Goal: Information Seeking & Learning: Find specific fact

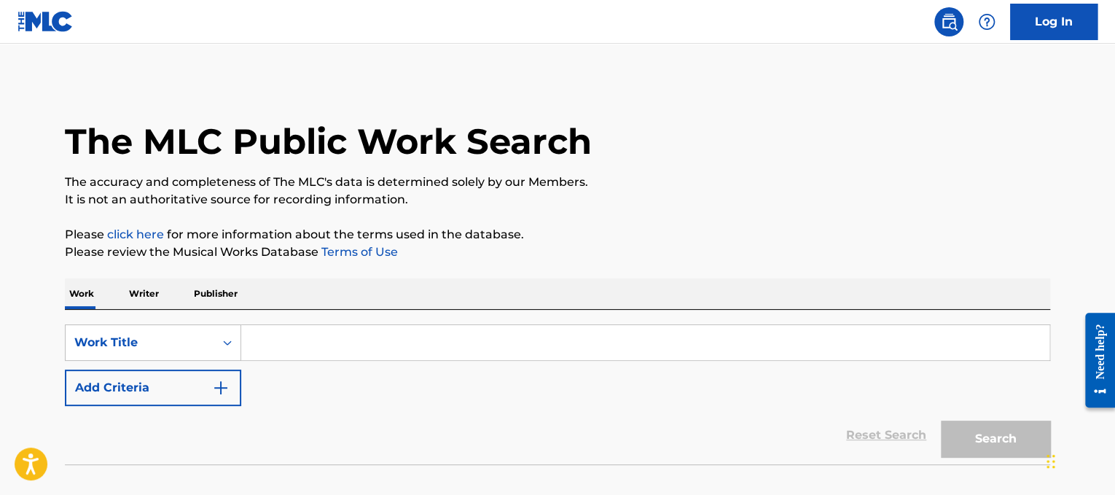
click at [337, 336] on input "Search Form" at bounding box center [645, 342] width 808 height 35
paste input "Beautiful Day"
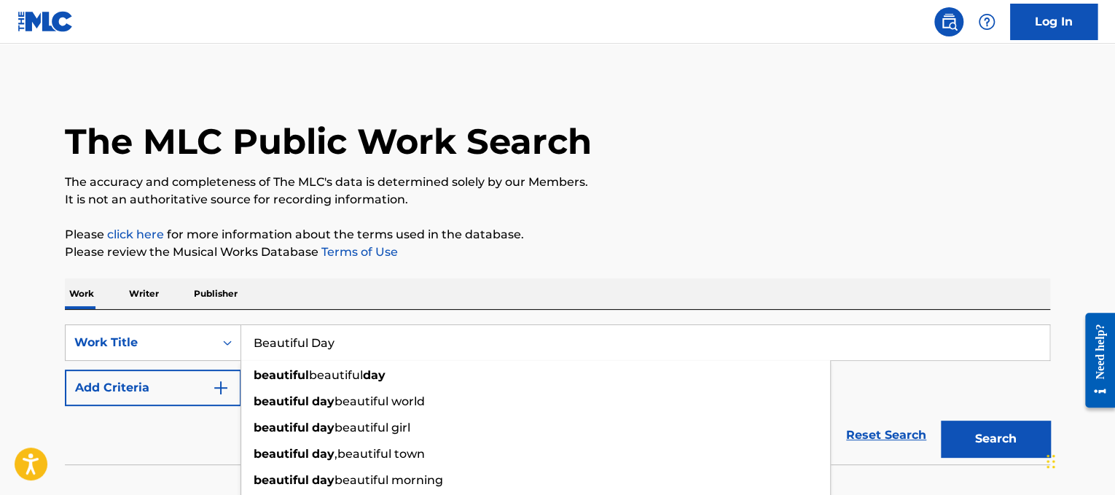
type input "Beautiful Day"
click at [195, 385] on button "Add Criteria" at bounding box center [153, 387] width 176 height 36
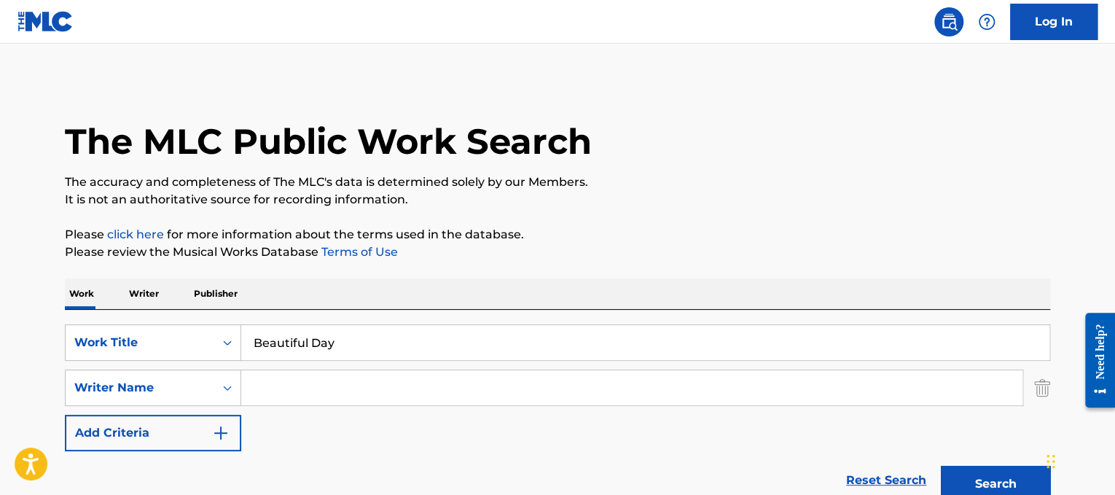
click at [313, 383] on input "Search Form" at bounding box center [631, 387] width 781 height 35
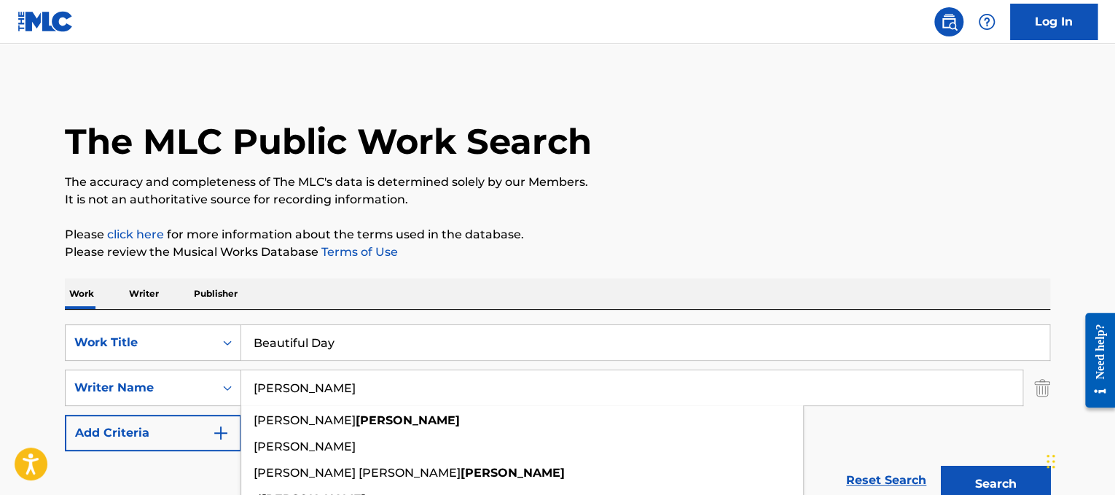
type input "[PERSON_NAME]"
click at [941, 466] on button "Search" at bounding box center [995, 484] width 109 height 36
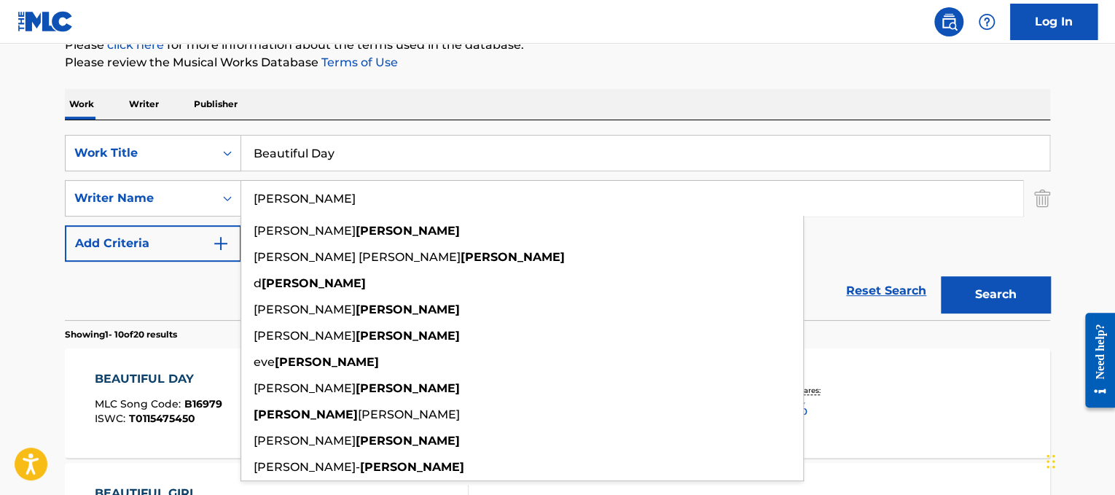
scroll to position [190, 0]
click at [136, 390] on div "BEAUTIFUL DAY MLC Song Code : B16979 ISWC : T0115475450" at bounding box center [159, 402] width 128 height 66
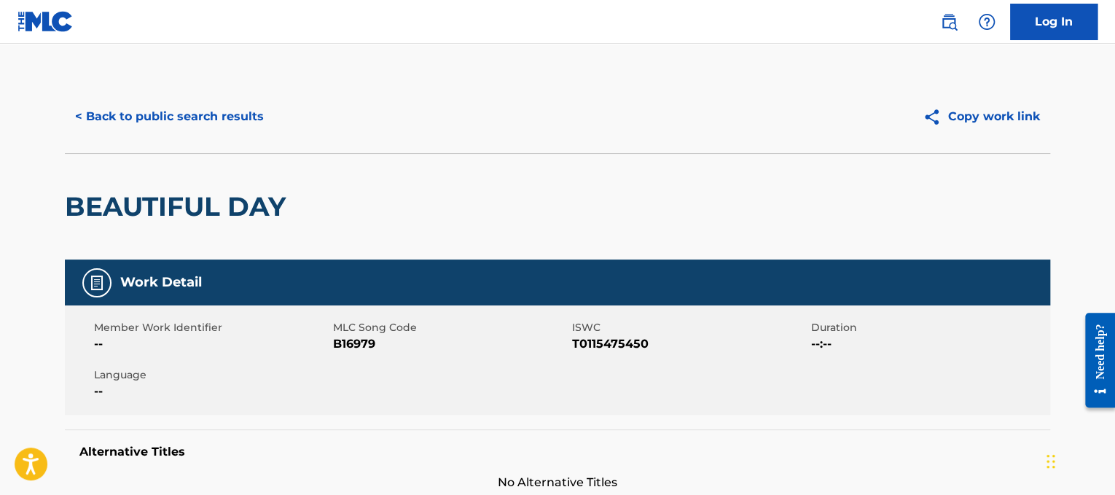
click at [232, 96] on div "< Back to public search results Copy work link" at bounding box center [557, 116] width 985 height 73
click at [235, 103] on button "< Back to public search results" at bounding box center [169, 116] width 209 height 36
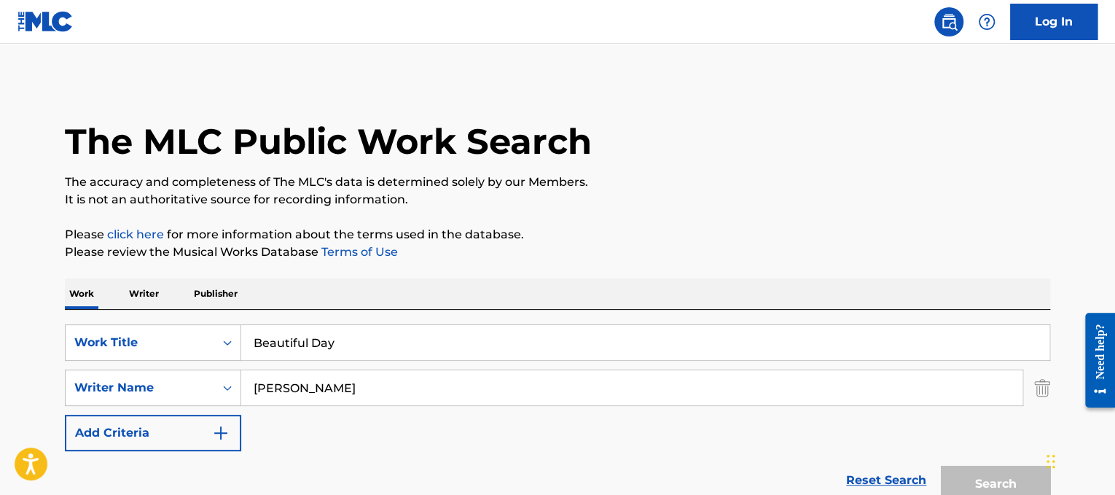
scroll to position [190, 0]
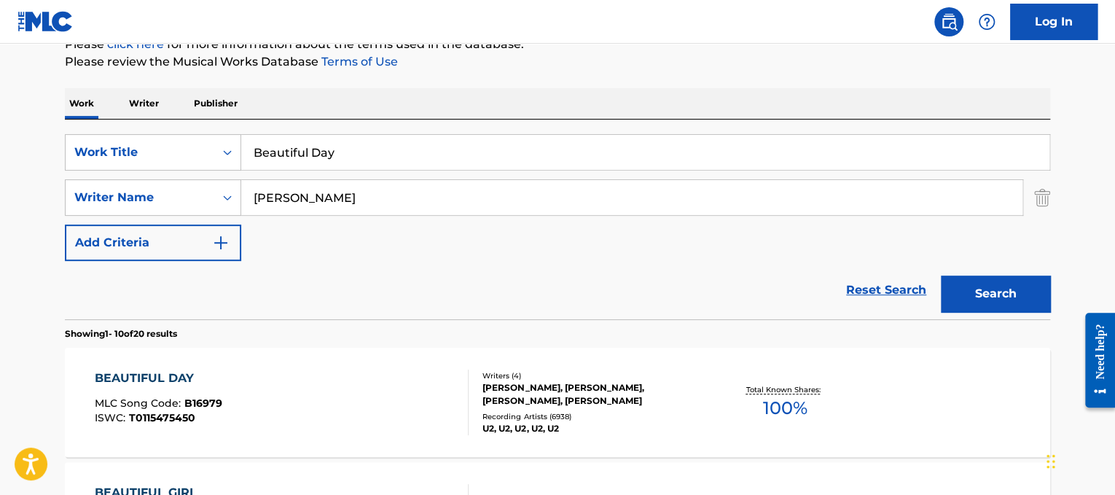
drag, startPoint x: 396, startPoint y: 142, endPoint x: 0, endPoint y: 26, distance: 413.0
paste input "Soul"
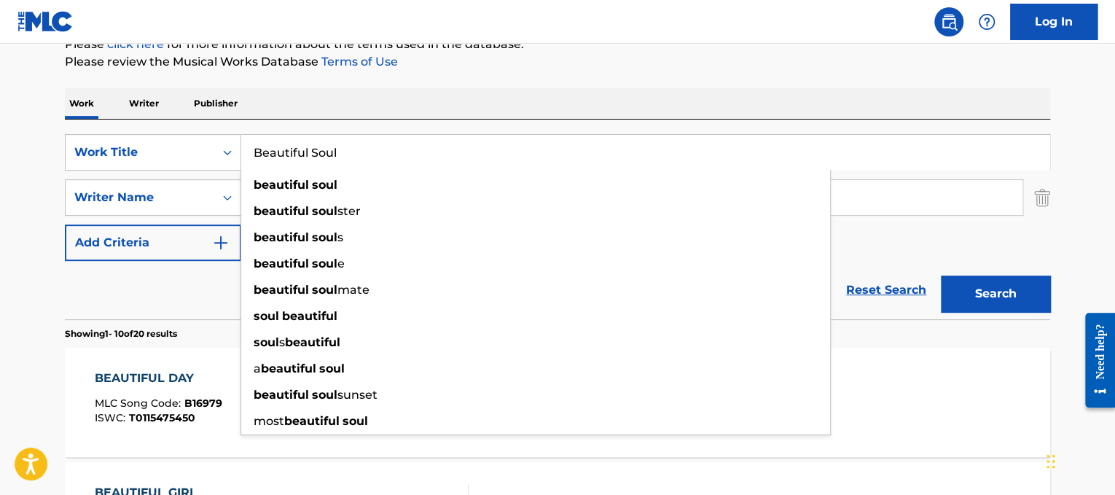
type input "Beautiful Soul"
click at [485, 108] on div "Work Writer Publisher" at bounding box center [557, 103] width 985 height 31
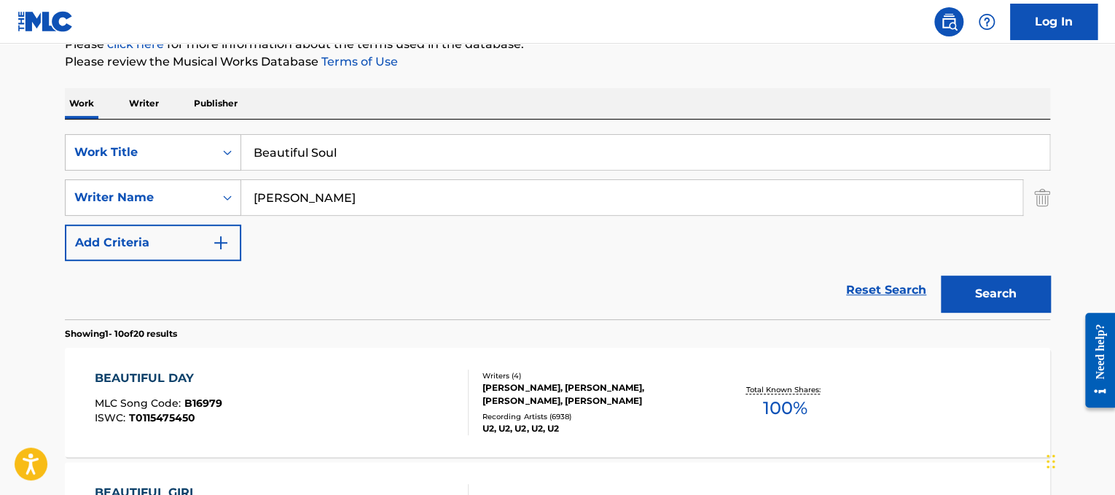
drag, startPoint x: 455, startPoint y: 193, endPoint x: 0, endPoint y: 111, distance: 462.0
type input "[PERSON_NAME]"
click at [941, 275] on button "Search" at bounding box center [995, 293] width 109 height 36
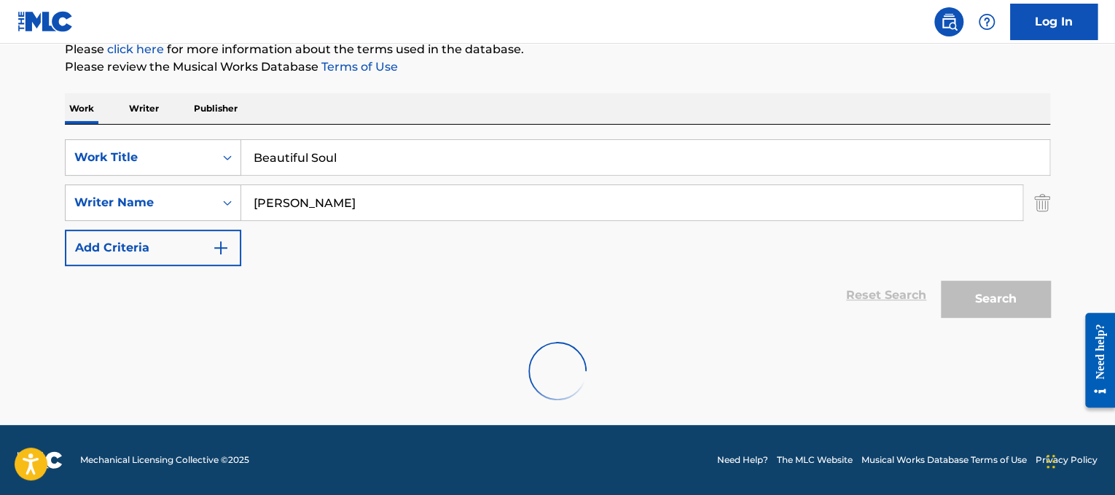
scroll to position [184, 0]
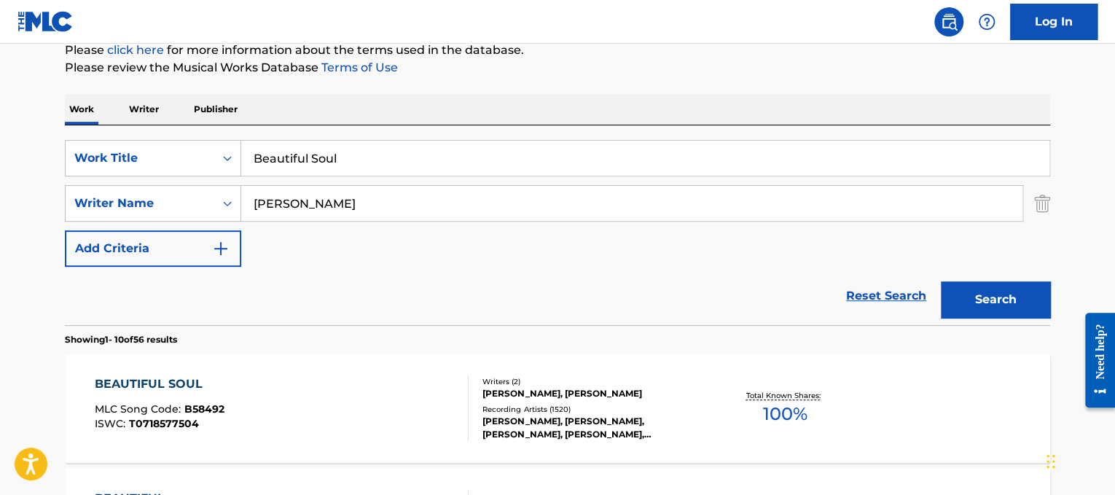
click at [151, 377] on div "BEAUTIFUL SOUL" at bounding box center [160, 383] width 130 height 17
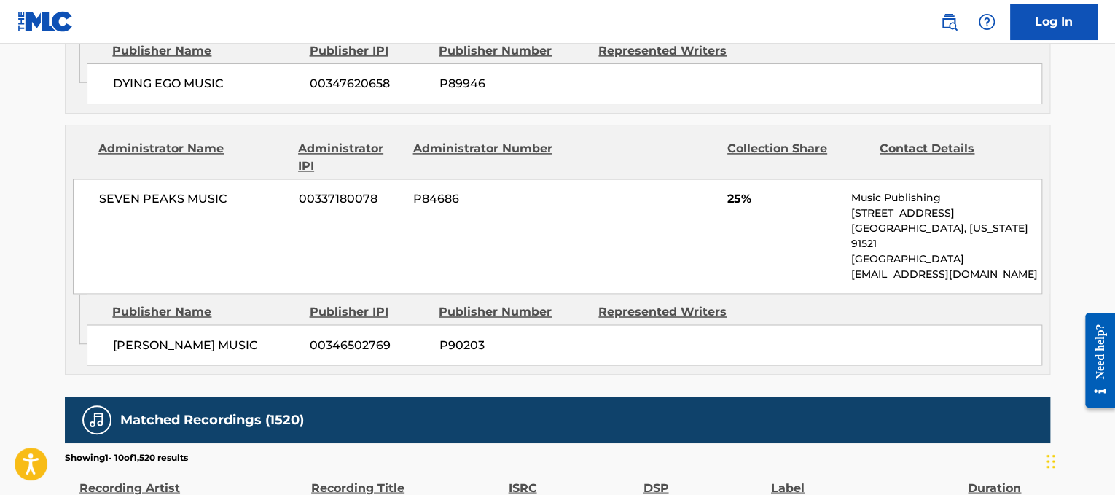
scroll to position [1058, 0]
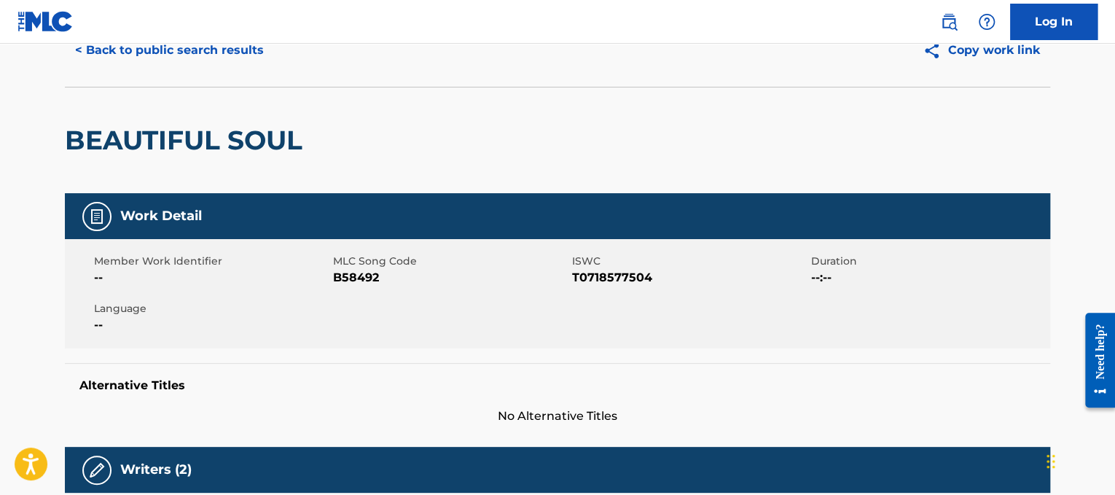
click at [165, 55] on button "< Back to public search results" at bounding box center [169, 50] width 209 height 36
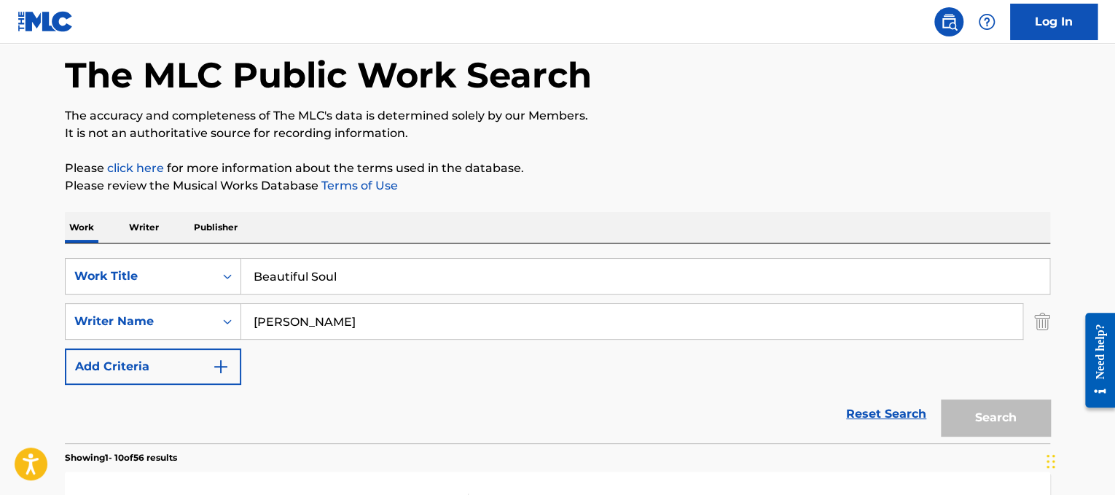
scroll to position [184, 0]
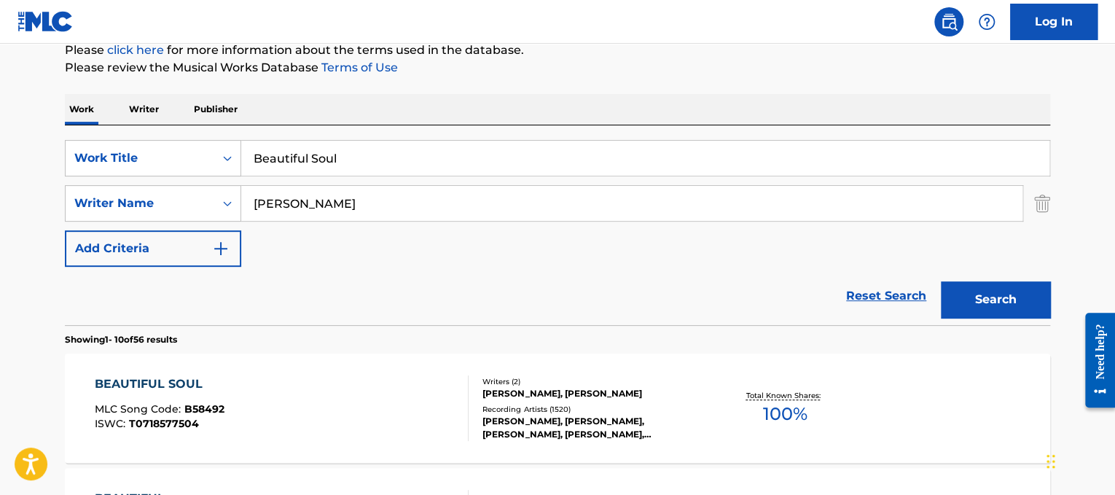
drag, startPoint x: 426, startPoint y: 154, endPoint x: 0, endPoint y: 50, distance: 438.9
paste input "cause of You"
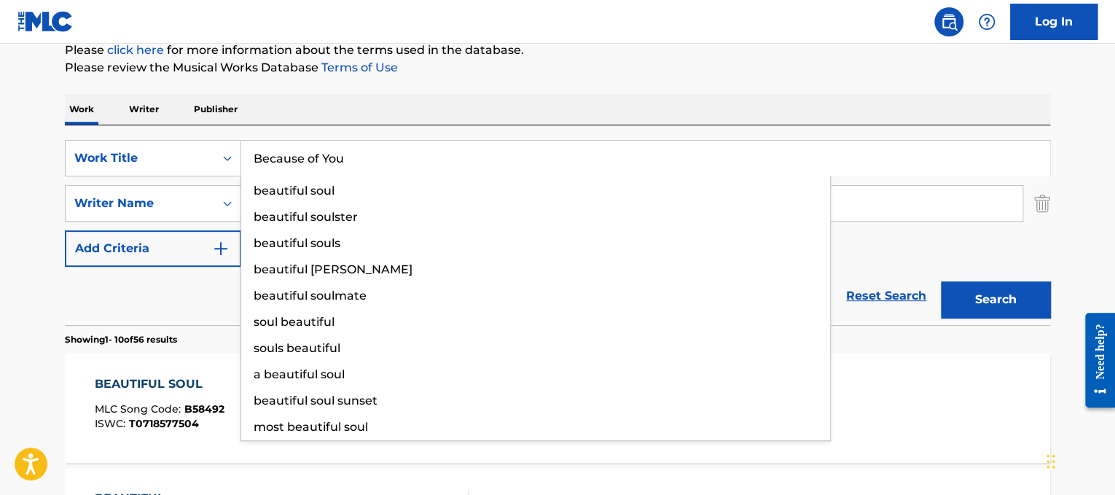
type input "Because of You"
click at [470, 128] on div "SearchWithCriteria3a1c23dc-8086-44c8-b5c0-f0a828669884 Work Title Because of Yo…" at bounding box center [557, 225] width 985 height 200
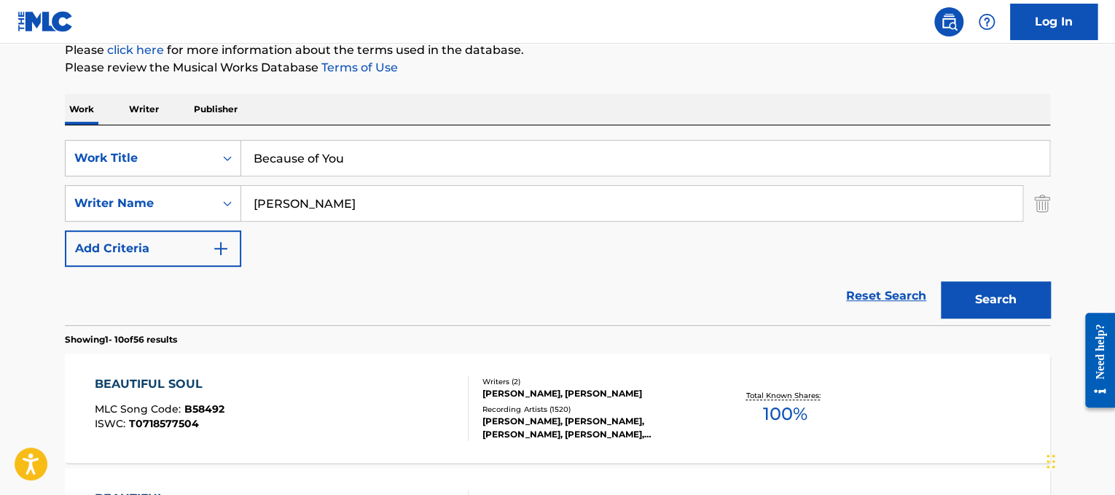
drag, startPoint x: 429, startPoint y: 196, endPoint x: 265, endPoint y: 116, distance: 182.5
click at [941, 281] on button "Search" at bounding box center [995, 299] width 109 height 36
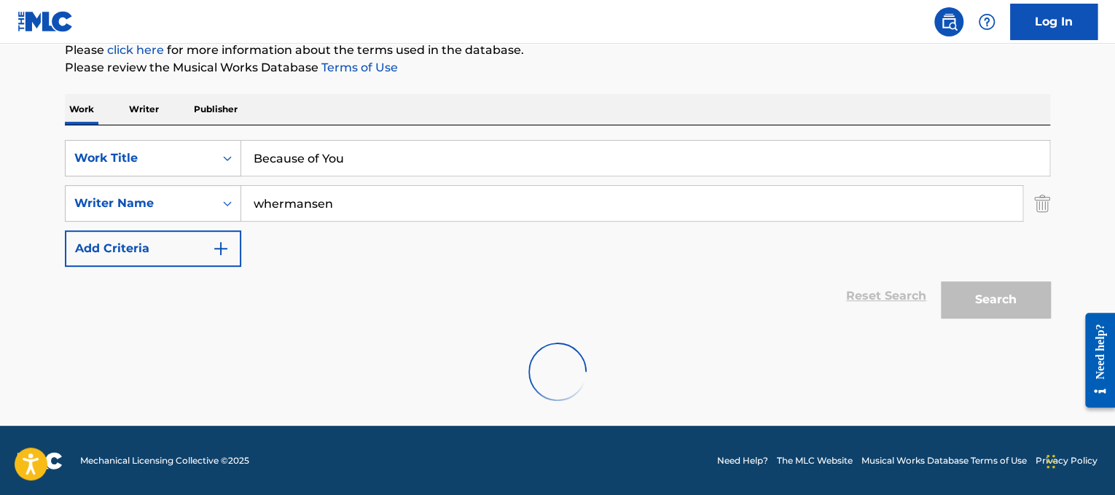
scroll to position [137, 0]
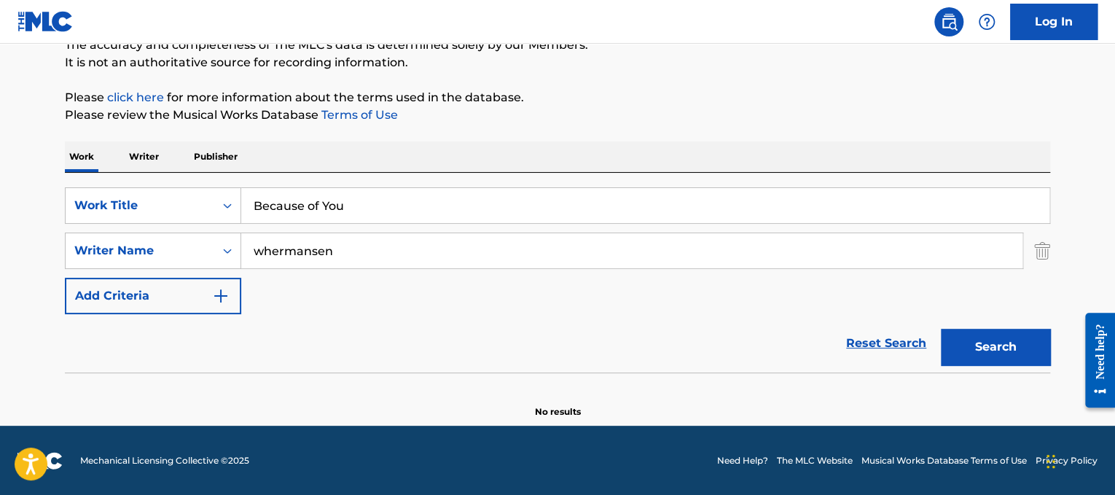
click at [263, 253] on input "whermansen" at bounding box center [631, 250] width 781 height 35
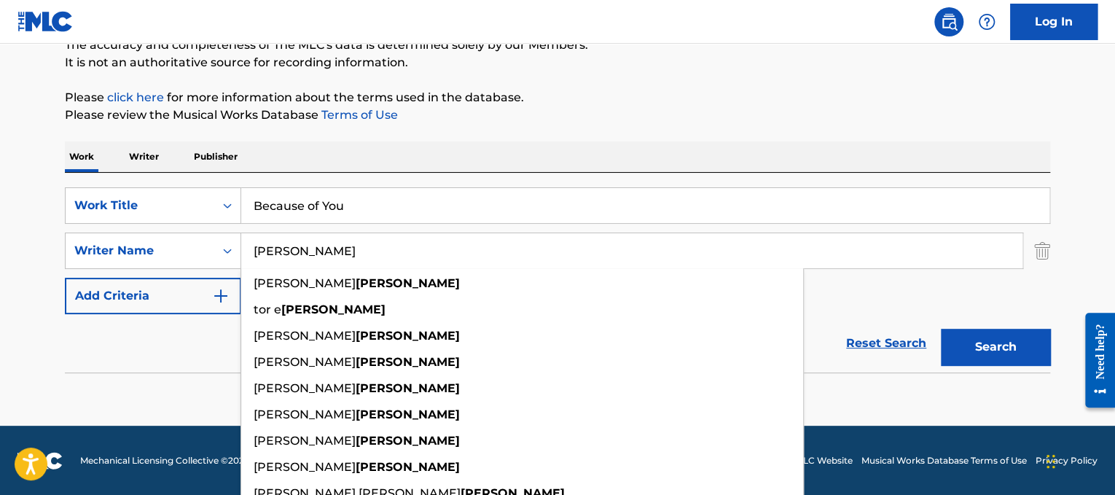
type input "[PERSON_NAME]"
click at [1020, 348] on button "Search" at bounding box center [995, 347] width 109 height 36
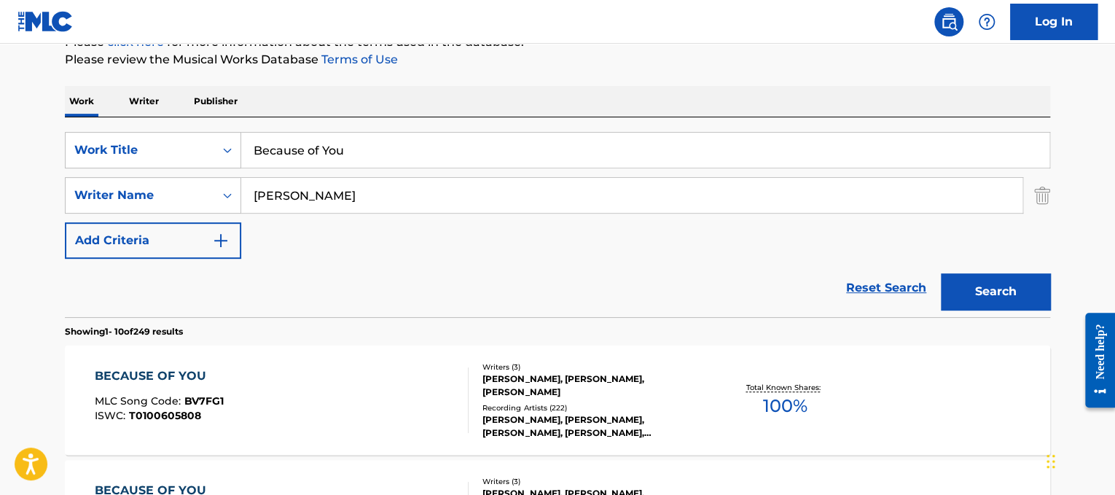
scroll to position [193, 0]
click at [690, 360] on div "BECAUSE OF YOU MLC Song Code : BV7FG1 ISWC : T0100605808 Writers ( 3 ) [PERSON_…" at bounding box center [557, 399] width 985 height 109
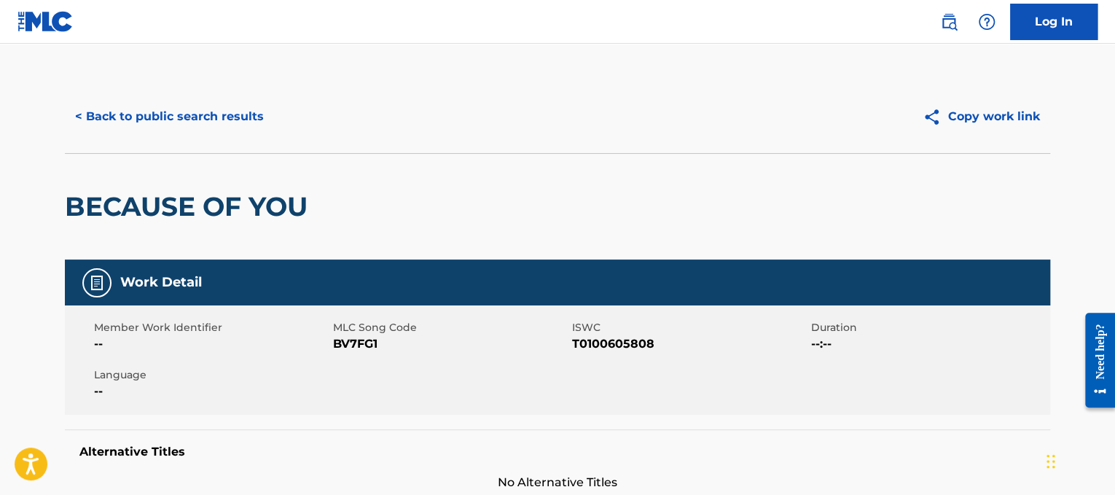
click at [267, 123] on button "< Back to public search results" at bounding box center [169, 116] width 209 height 36
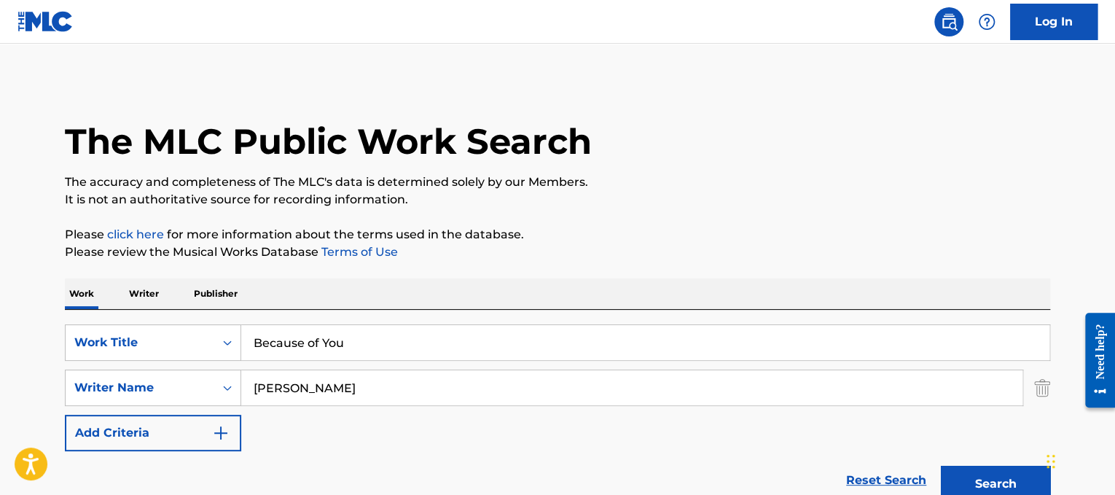
scroll to position [193, 0]
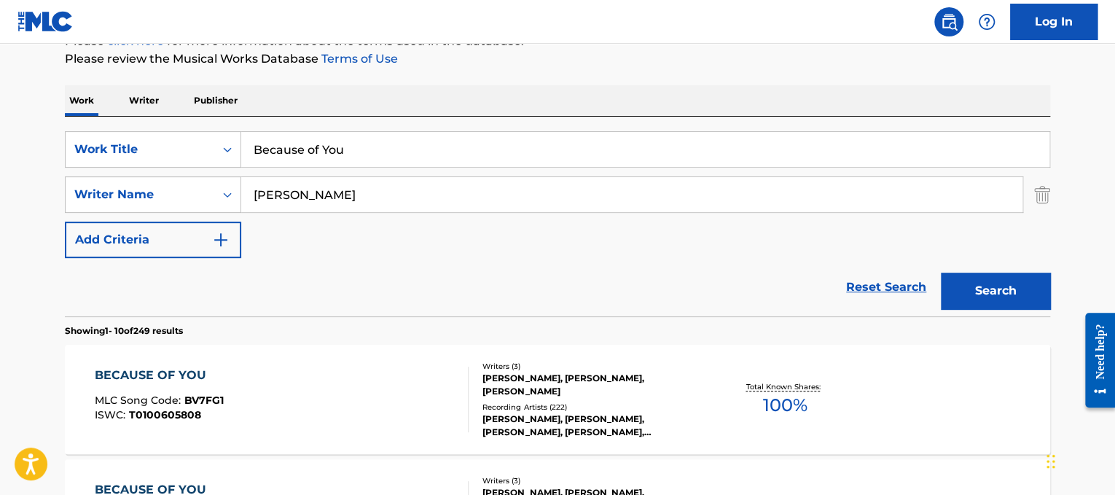
click at [424, 193] on input "[PERSON_NAME]" at bounding box center [631, 194] width 781 height 35
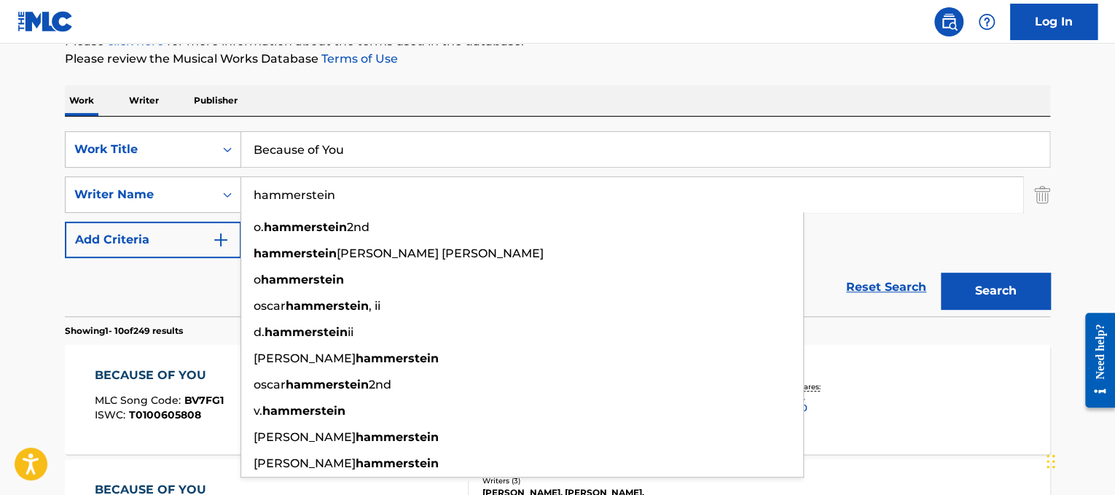
type input "hammerstein"
click at [941, 273] on button "Search" at bounding box center [995, 291] width 109 height 36
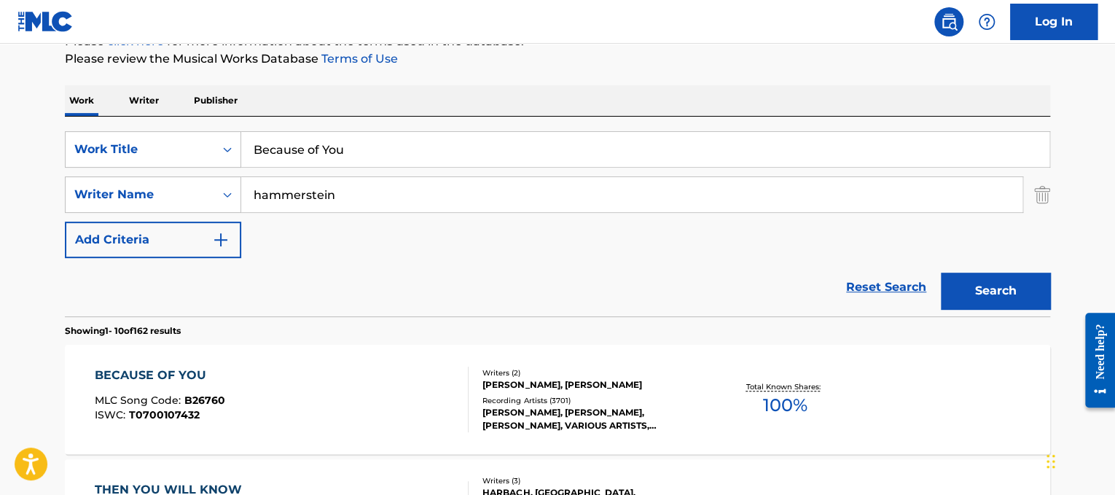
scroll to position [238, 0]
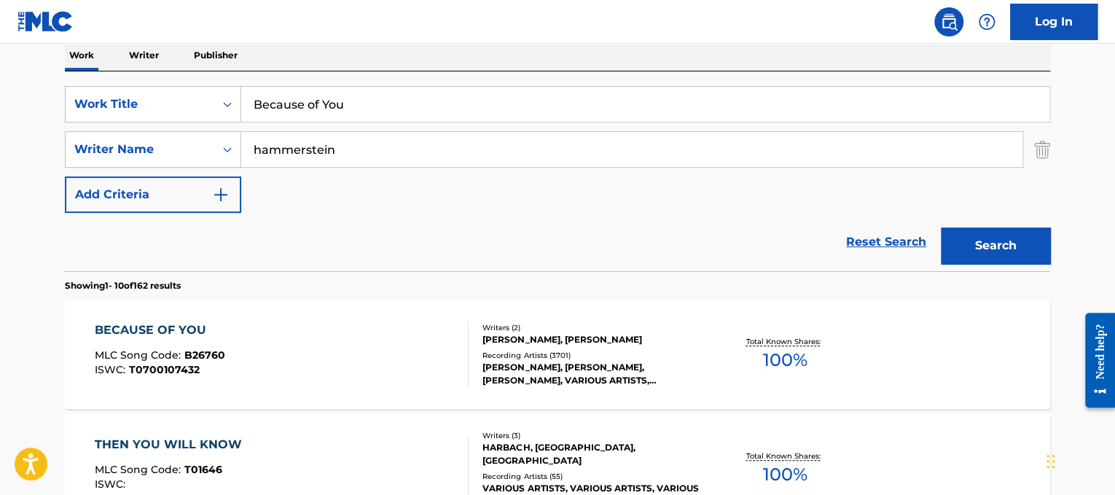
click at [333, 386] on div "BECAUSE OF YOU MLC Song Code : B26760 ISWC : T0700107432" at bounding box center [282, 354] width 375 height 66
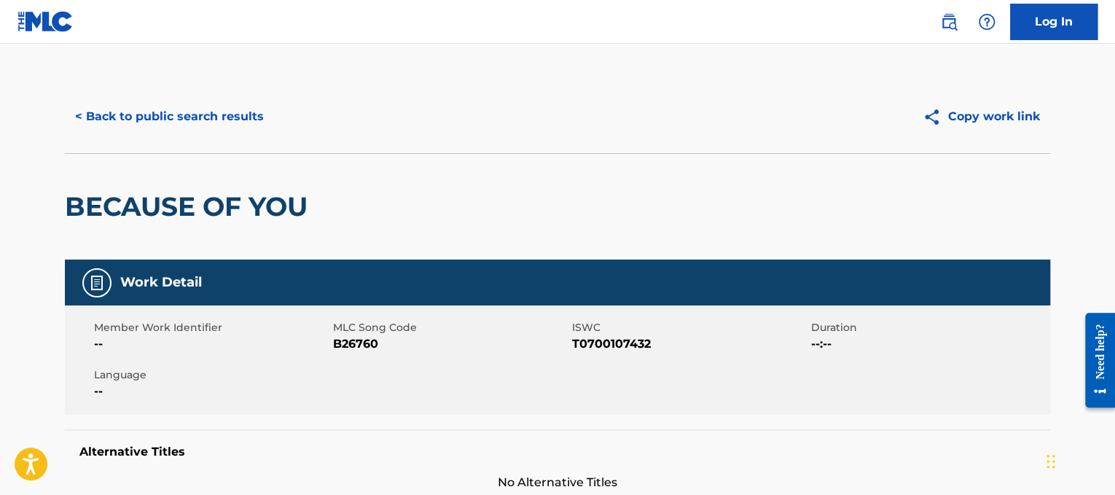
click at [192, 133] on button "< Back to public search results" at bounding box center [169, 116] width 209 height 36
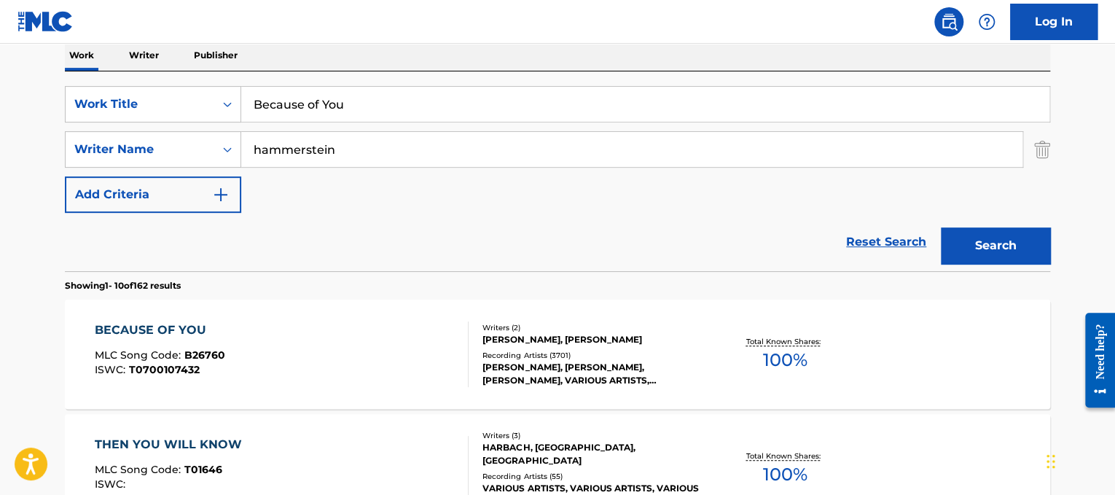
scroll to position [237, 0]
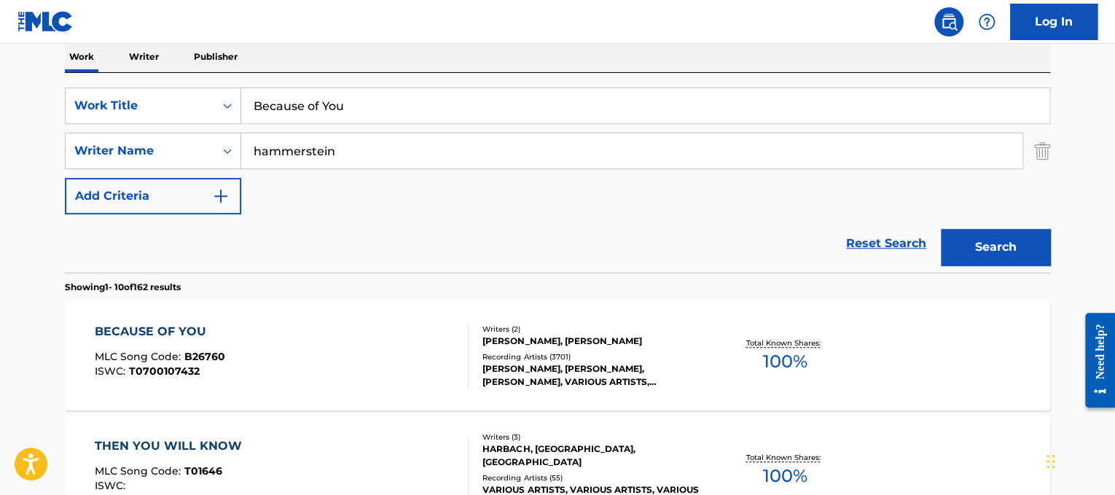
drag, startPoint x: 392, startPoint y: 114, endPoint x: 0, endPoint y: 10, distance: 405.7
paste input "lieve"
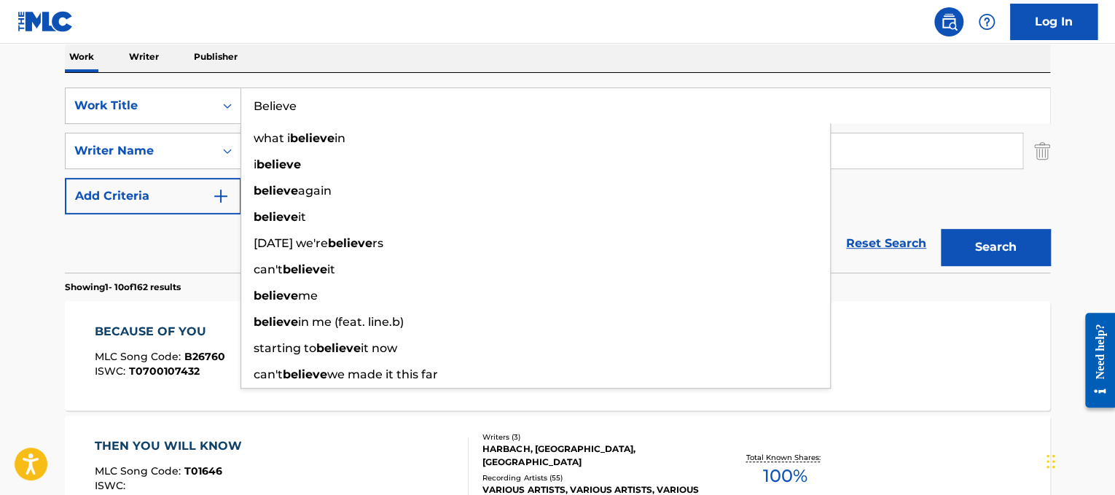
type input "Believe"
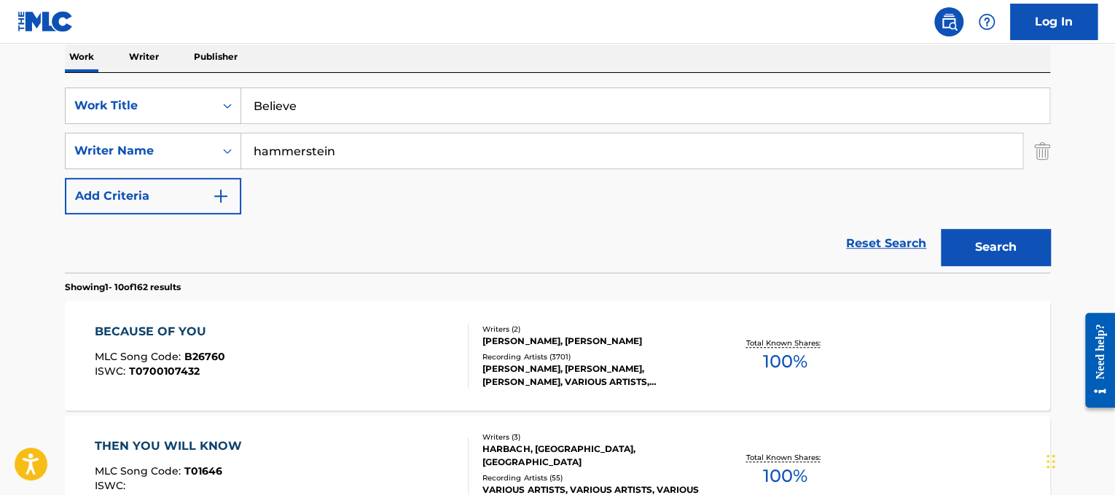
click at [473, 49] on div "Work Writer Publisher" at bounding box center [557, 57] width 985 height 31
drag, startPoint x: 457, startPoint y: 149, endPoint x: 81, endPoint y: 53, distance: 388.0
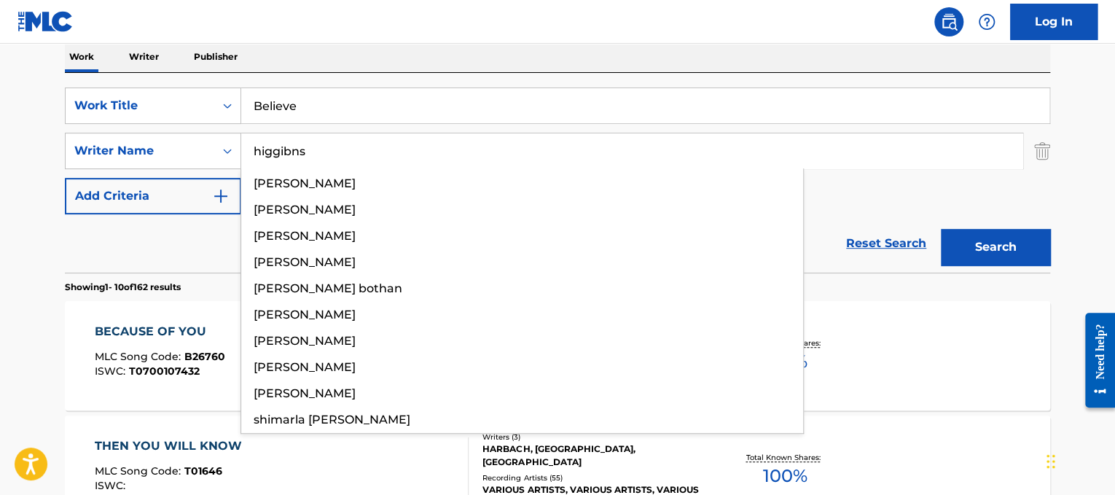
click at [941, 229] on button "Search" at bounding box center [995, 247] width 109 height 36
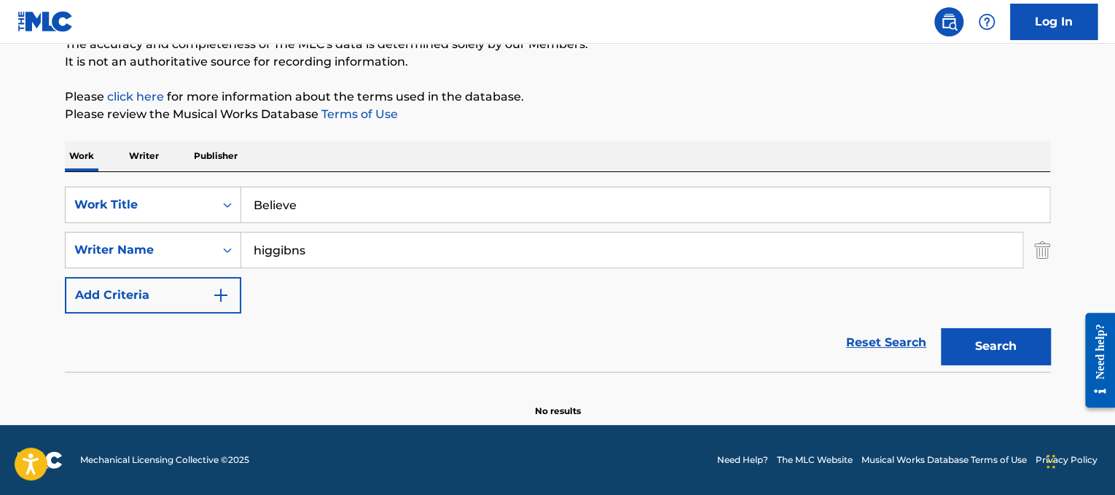
scroll to position [137, 0]
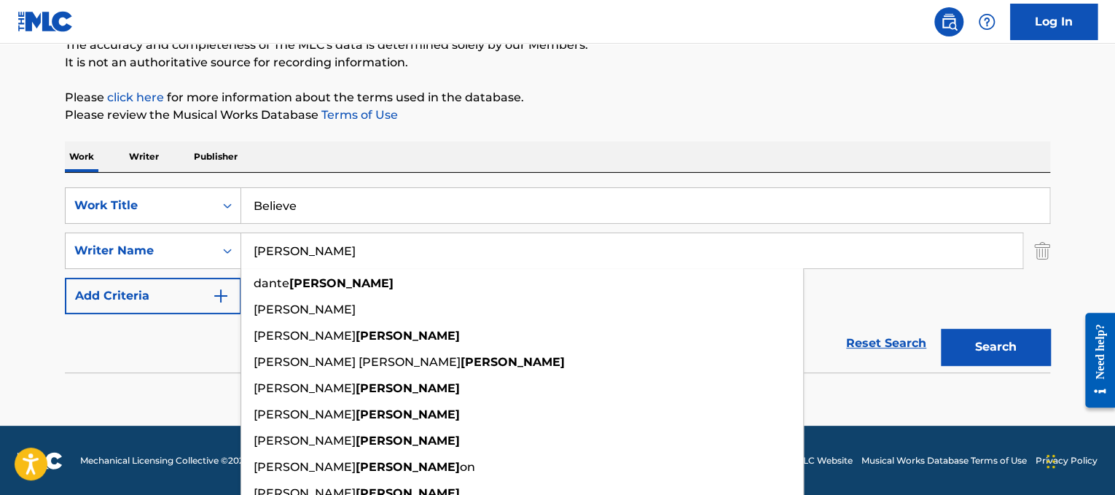
type input "[PERSON_NAME]"
click at [941, 329] on button "Search" at bounding box center [995, 347] width 109 height 36
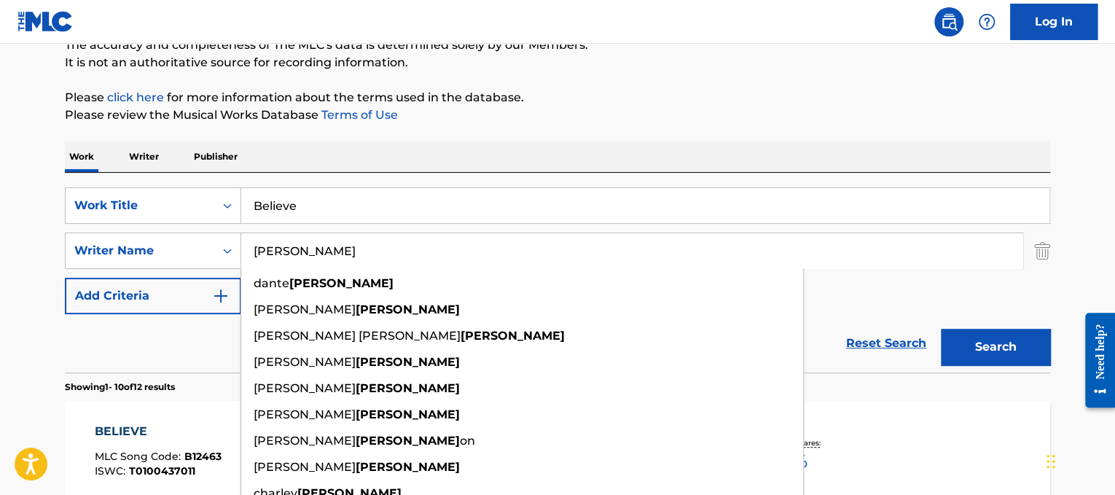
click at [905, 111] on p "Please review the Musical Works Database Terms of Use" at bounding box center [557, 114] width 985 height 17
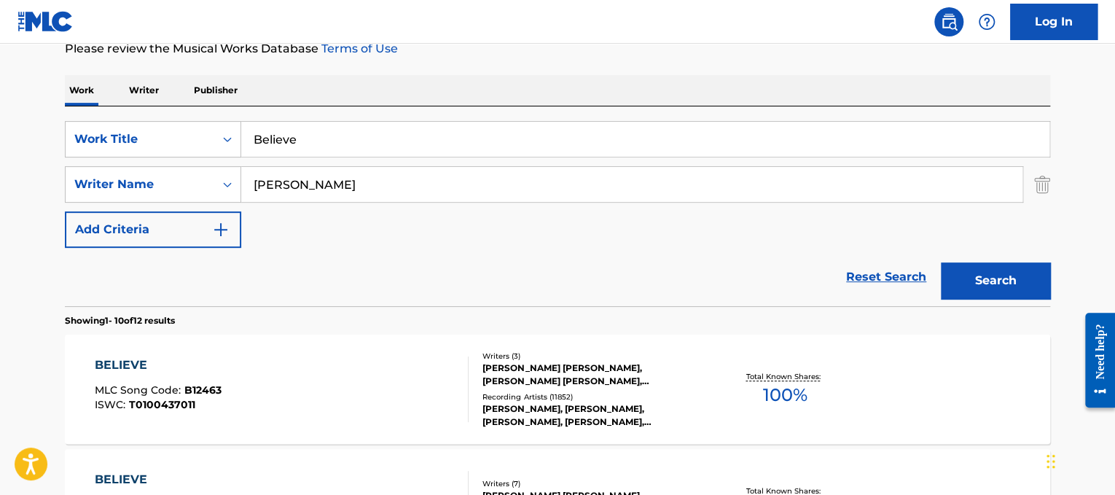
scroll to position [207, 0]
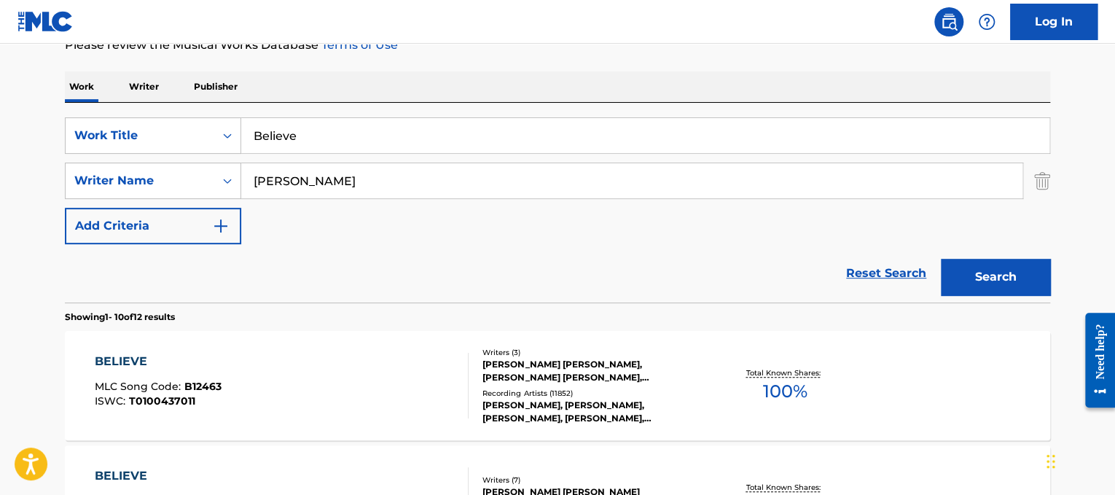
click at [387, 402] on div "BELIEVE MLC Song Code : B12463 ISWC : T0100437011" at bounding box center [282, 386] width 375 height 66
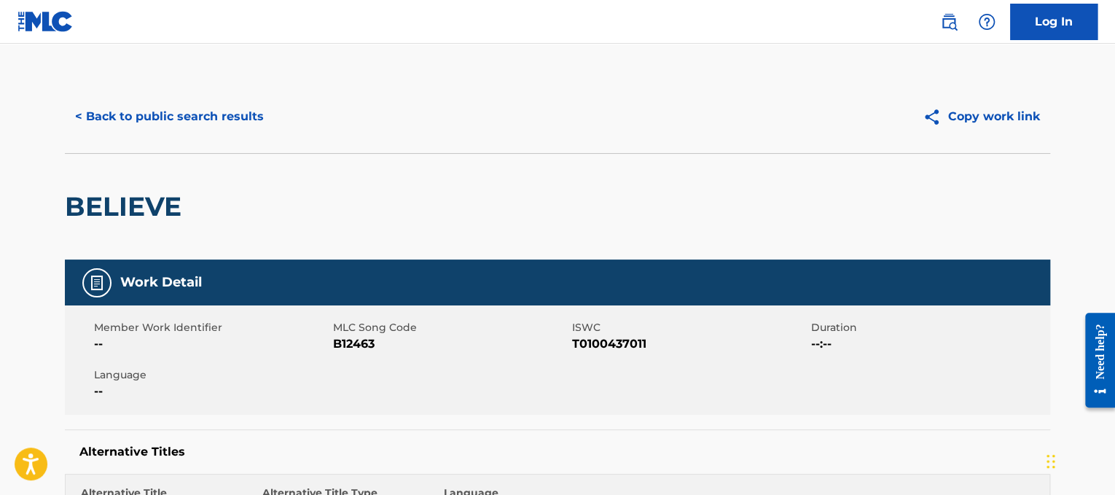
click at [192, 104] on button "< Back to public search results" at bounding box center [169, 116] width 209 height 36
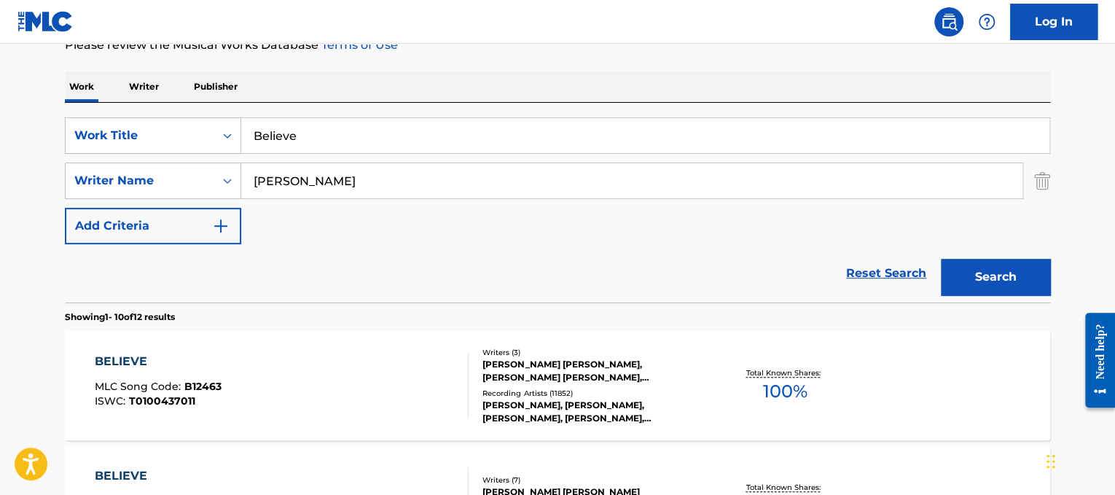
drag, startPoint x: 389, startPoint y: 144, endPoint x: 0, endPoint y: 110, distance: 390.6
paste input "la"
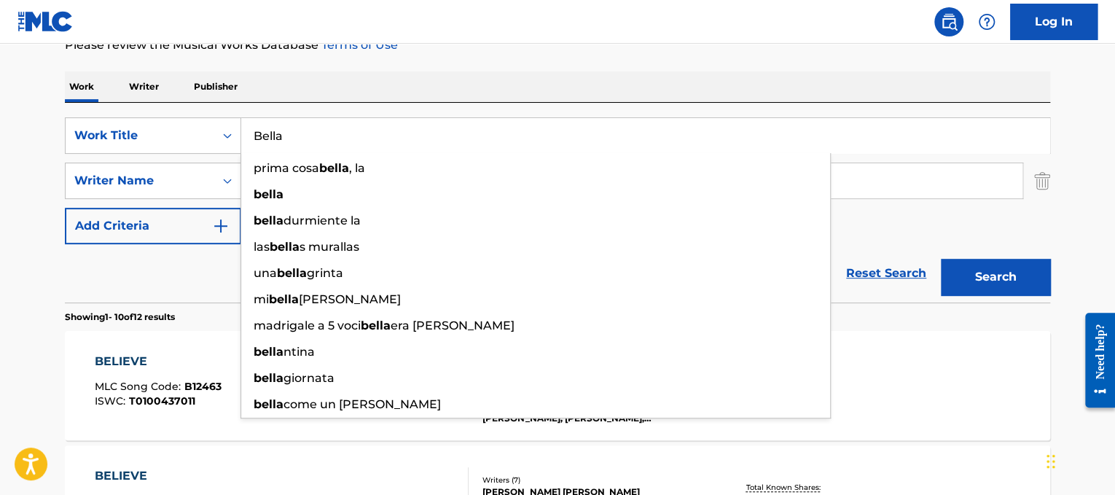
type input "Bella"
click at [300, 105] on div "SearchWithCriteria3a1c23dc-8086-44c8-b5c0-f0a828669884 Work Title [PERSON_NAME]…" at bounding box center [557, 203] width 985 height 200
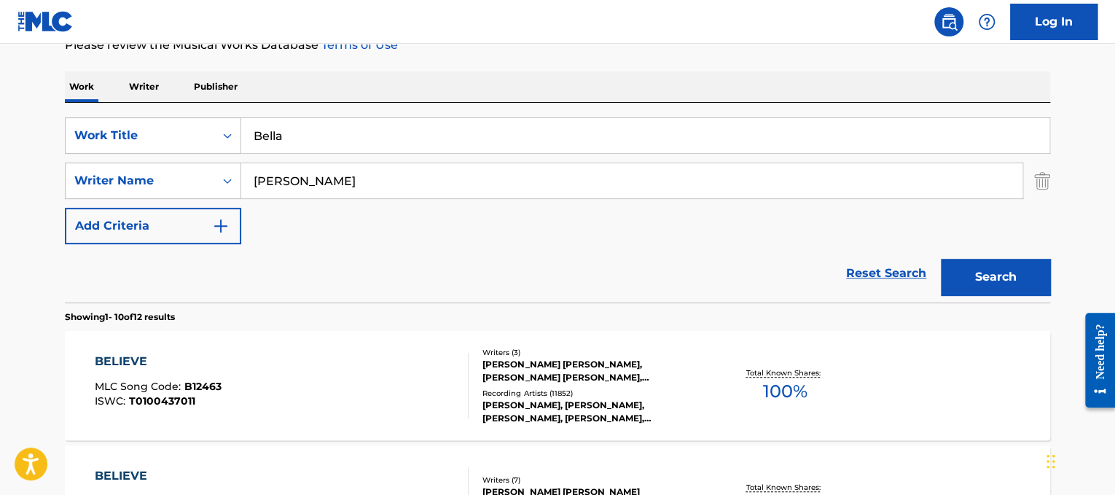
drag, startPoint x: 336, startPoint y: 178, endPoint x: 28, endPoint y: 86, distance: 321.6
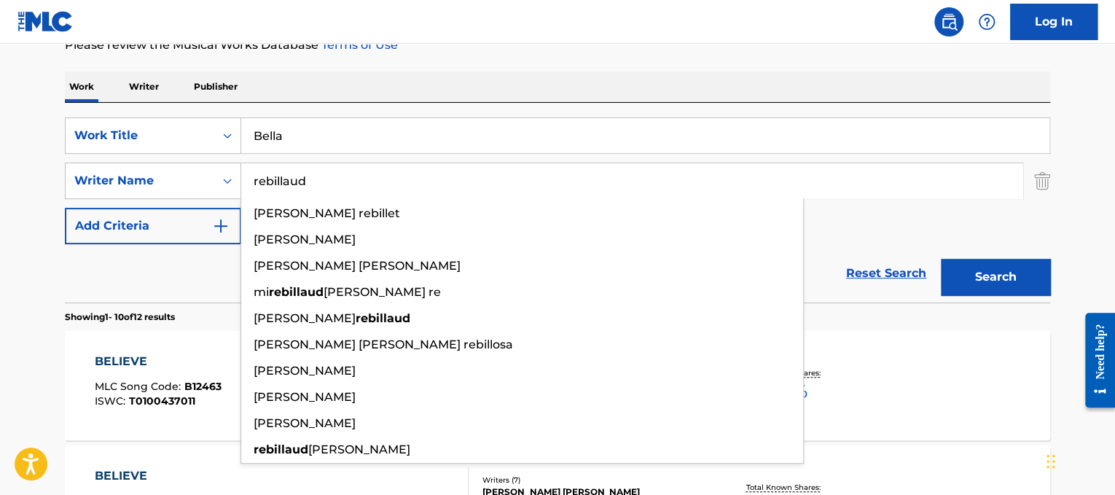
type input "rebillaud"
click at [941, 259] on button "Search" at bounding box center [995, 277] width 109 height 36
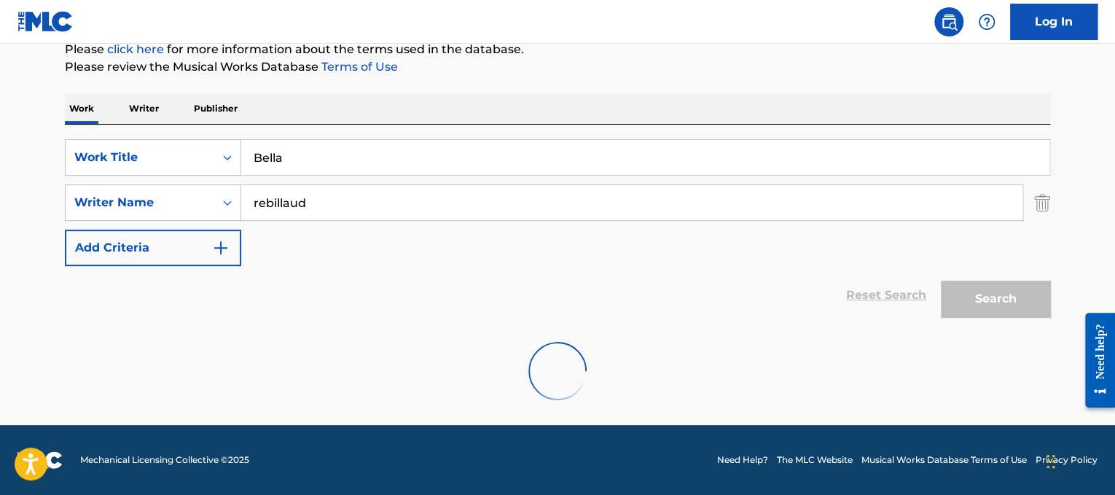
scroll to position [184, 0]
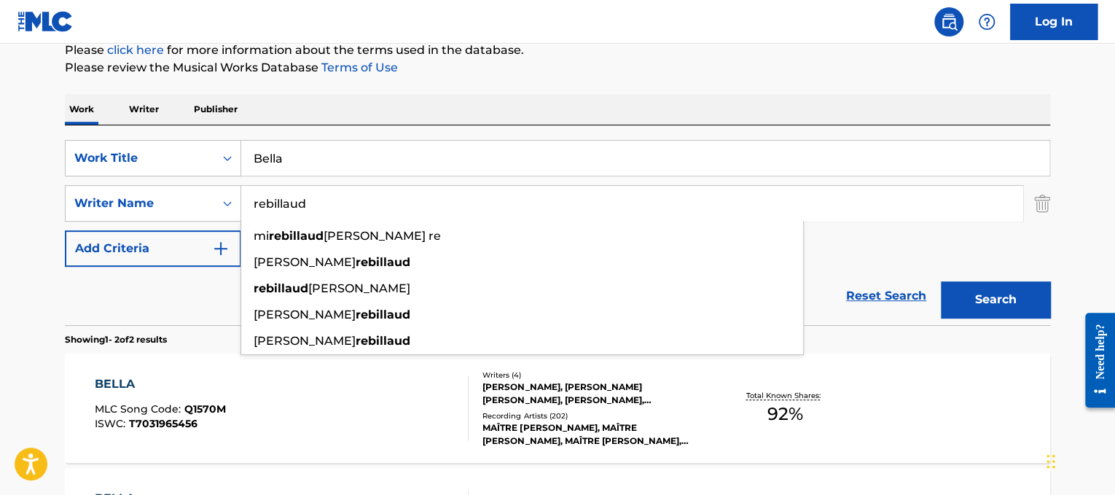
click at [699, 406] on div "Writers ( 4 ) [PERSON_NAME], [PERSON_NAME] [PERSON_NAME], [PERSON_NAME], [PERSO…" at bounding box center [586, 408] width 234 height 78
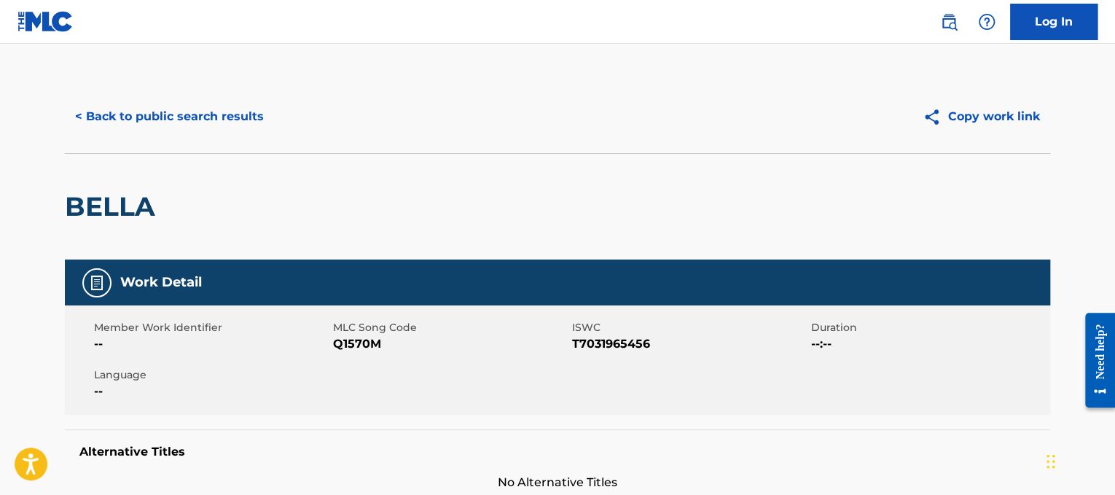
click at [238, 110] on button "< Back to public search results" at bounding box center [169, 116] width 209 height 36
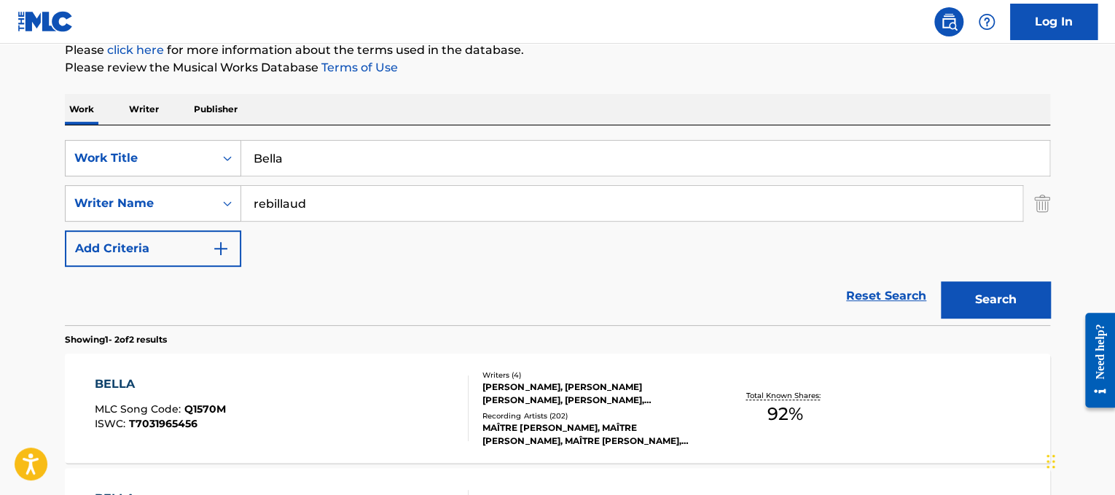
drag, startPoint x: 415, startPoint y: 161, endPoint x: 0, endPoint y: 9, distance: 441.8
click at [0, 9] on div "Log In The MLC Public Work Search The accuracy and completeness of The MLC's da…" at bounding box center [557, 269] width 1115 height 907
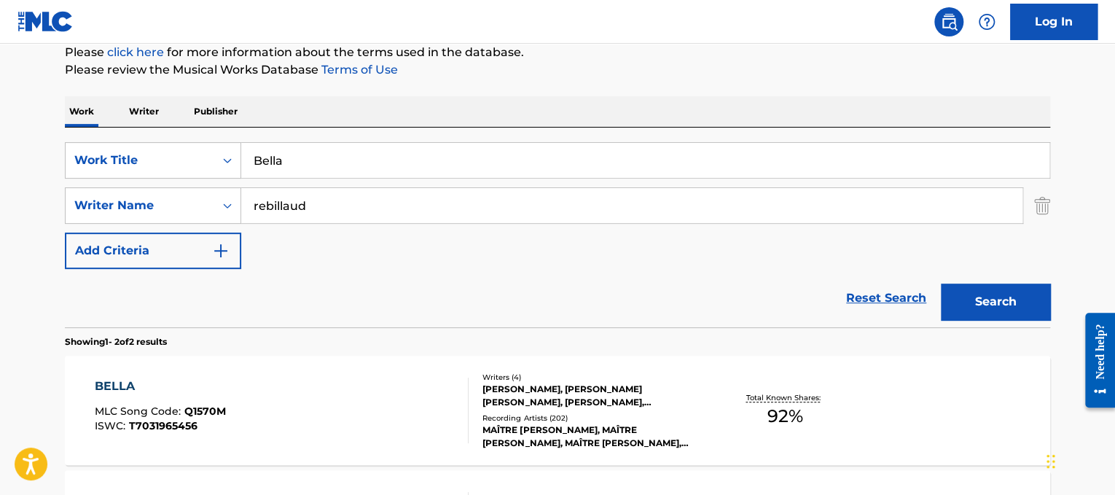
paste input "tter Man"
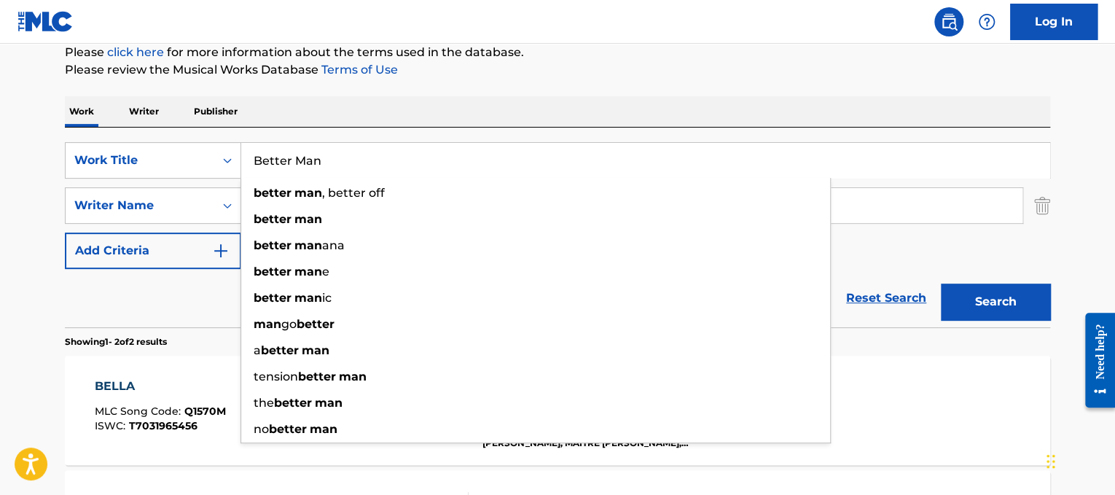
type input "Better Man"
click at [474, 131] on div "SearchWithCriteria3a1c23dc-8086-44c8-b5c0-f0a828669884 Work Title Better Man be…" at bounding box center [557, 228] width 985 height 200
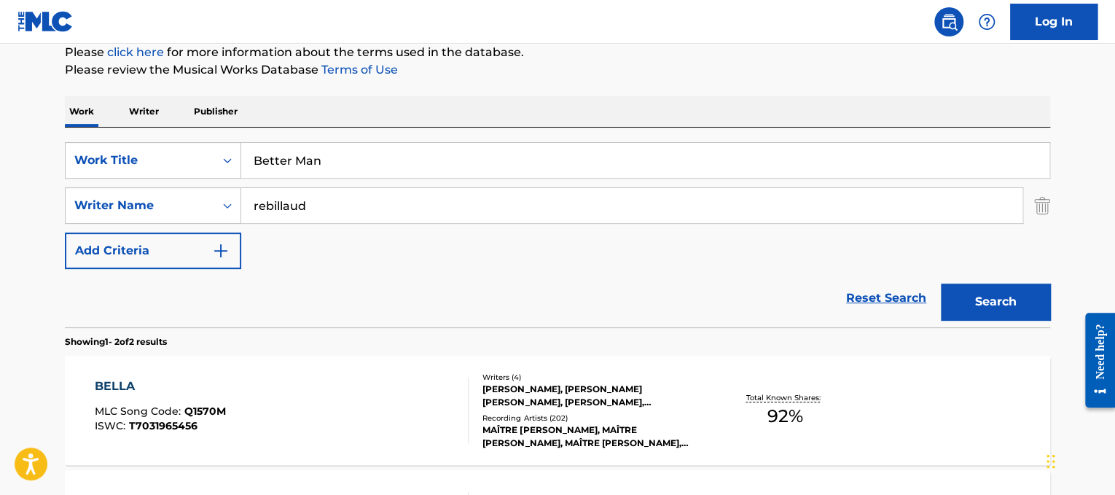
drag, startPoint x: 434, startPoint y: 211, endPoint x: 308, endPoint y: 165, distance: 133.9
click at [308, 165] on div "SearchWithCriteria3a1c23dc-8086-44c8-b5c0-f0a828669884 Work Title Better Man Se…" at bounding box center [557, 205] width 985 height 127
click at [306, 197] on input "rebillaudvedder" at bounding box center [631, 205] width 781 height 35
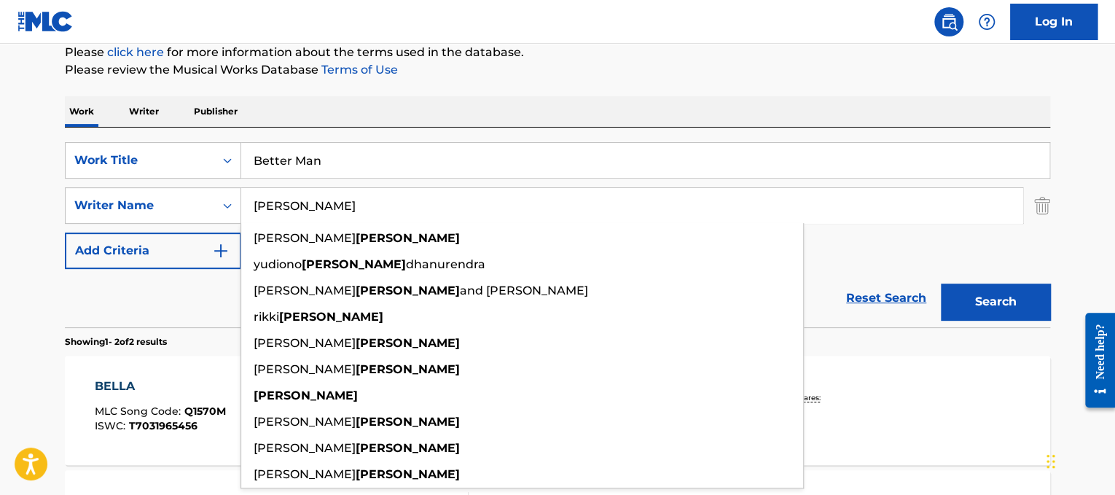
type input "[PERSON_NAME]"
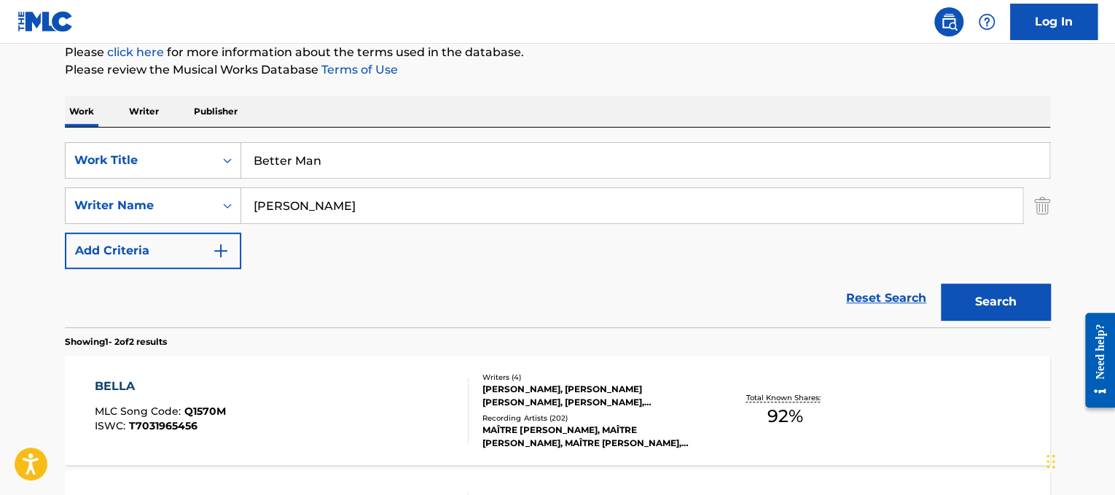
click at [982, 306] on button "Search" at bounding box center [995, 301] width 109 height 36
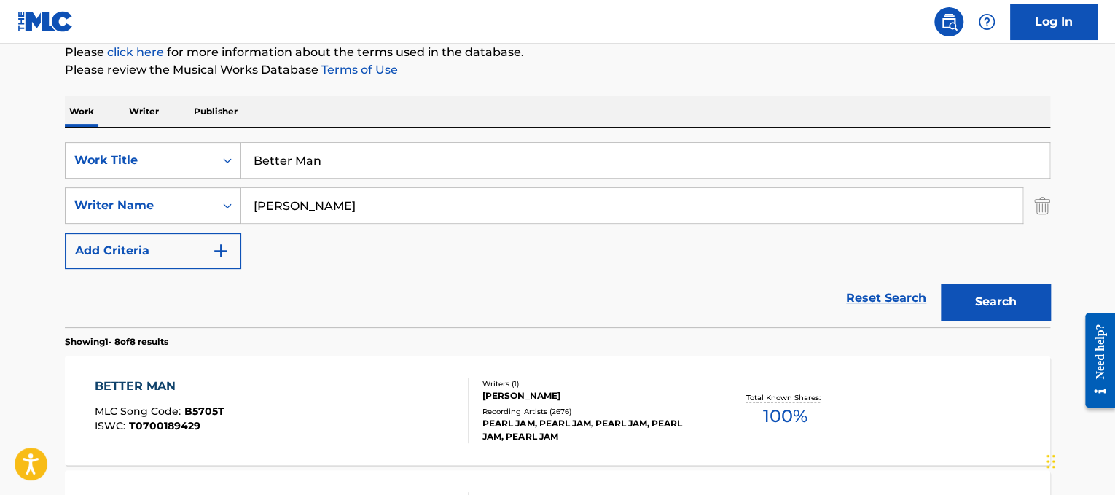
click at [345, 372] on div "BETTER MAN MLC Song Code : B5705T ISWC : T0700189429 Writers ( 1 ) [PERSON_NAME…" at bounding box center [557, 410] width 985 height 109
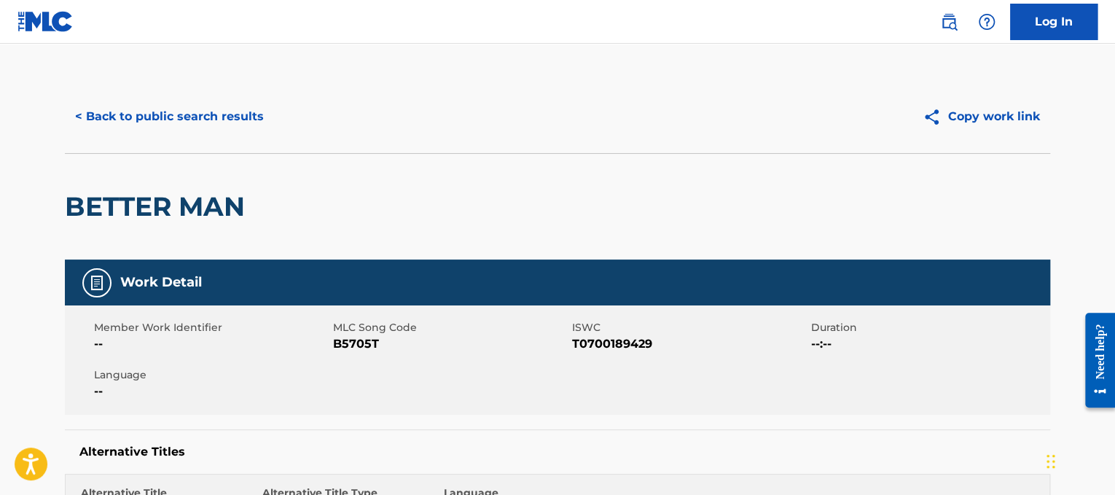
click at [214, 110] on button "< Back to public search results" at bounding box center [169, 116] width 209 height 36
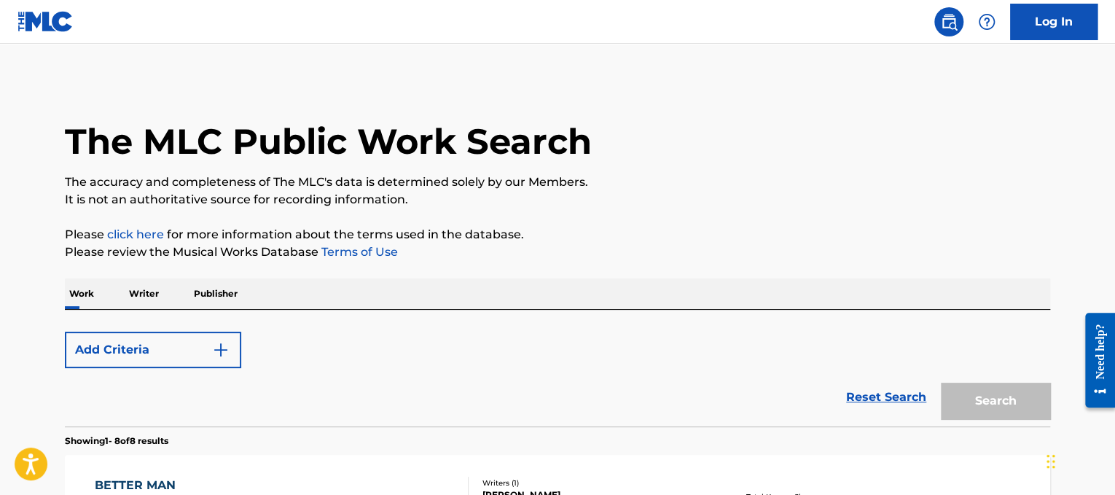
scroll to position [182, 0]
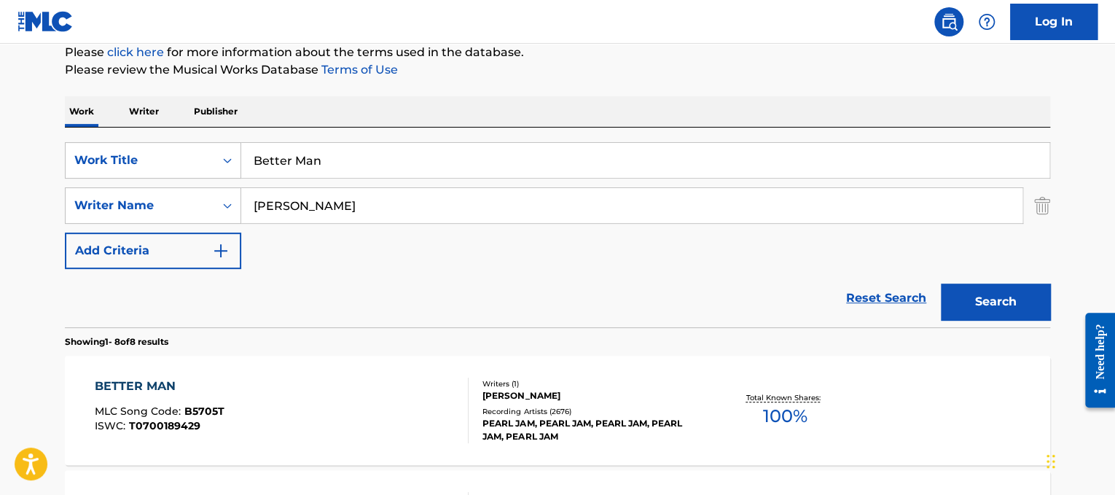
drag, startPoint x: 400, startPoint y: 157, endPoint x: 0, endPoint y: 43, distance: 416.1
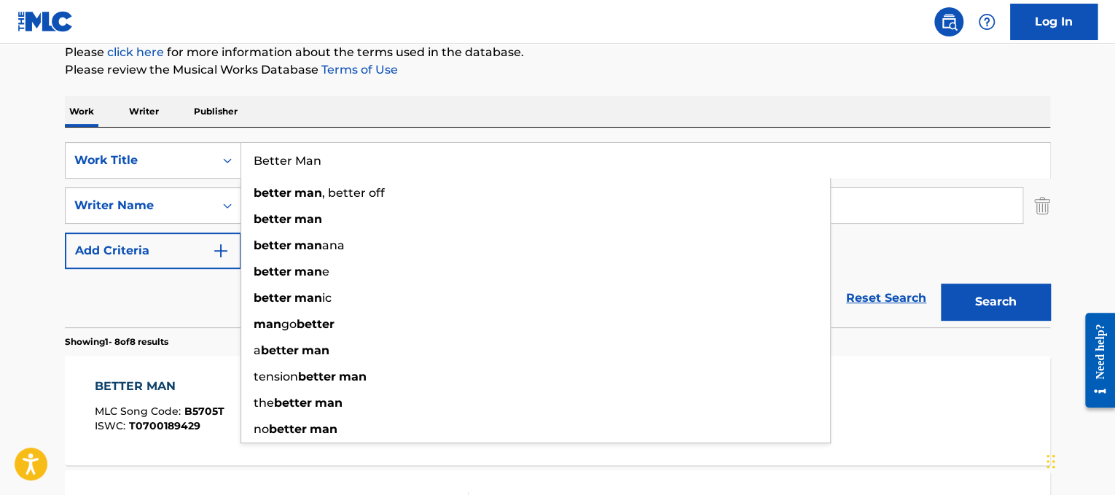
paste input "When I'm Dancin'"
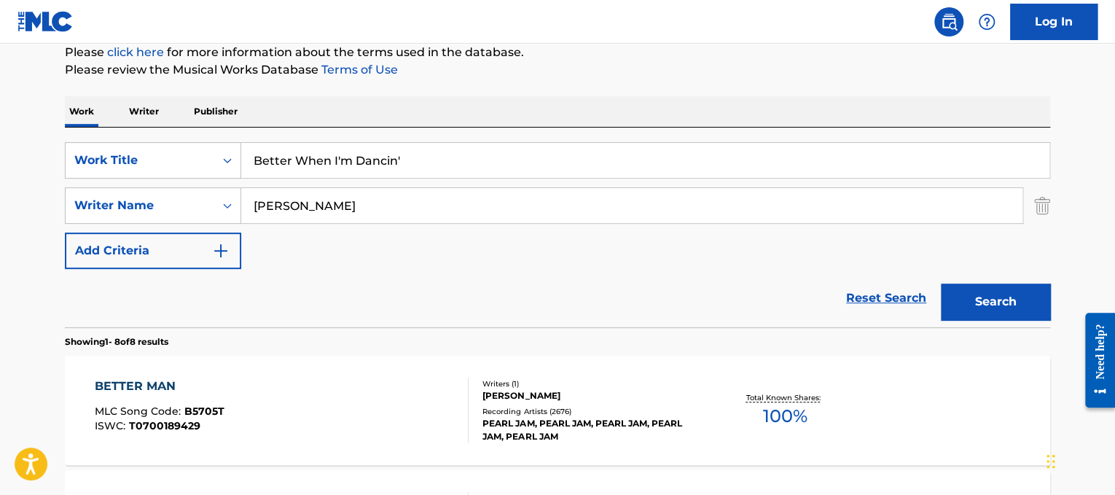
type input "Better When I'm Dancin'"
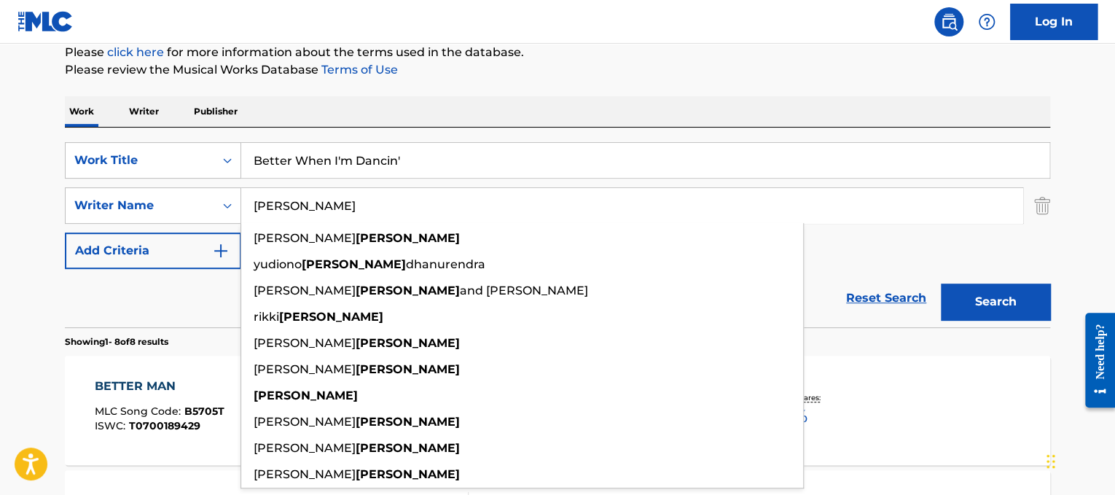
drag, startPoint x: 374, startPoint y: 191, endPoint x: 48, endPoint y: 113, distance: 335.0
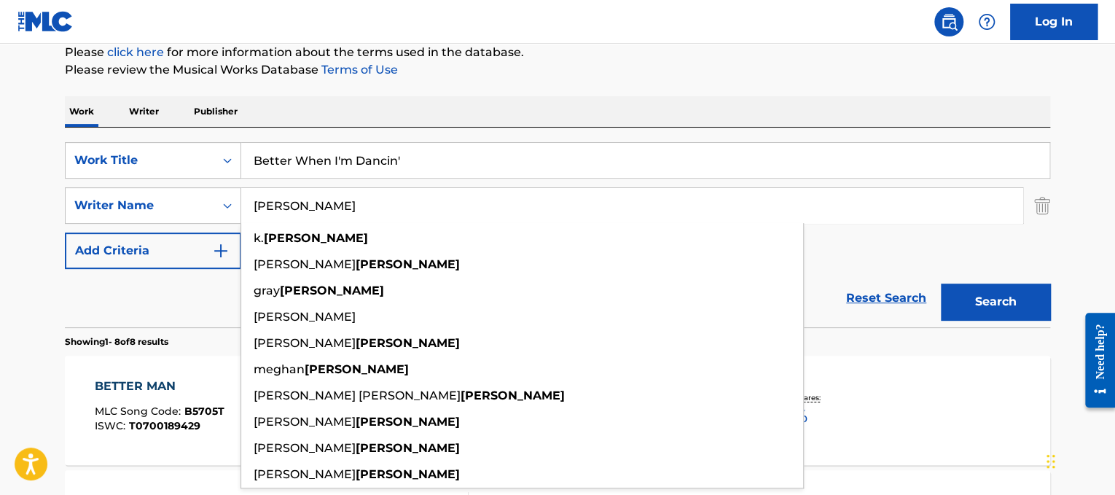
type input "[PERSON_NAME]"
click at [941, 283] on button "Search" at bounding box center [995, 301] width 109 height 36
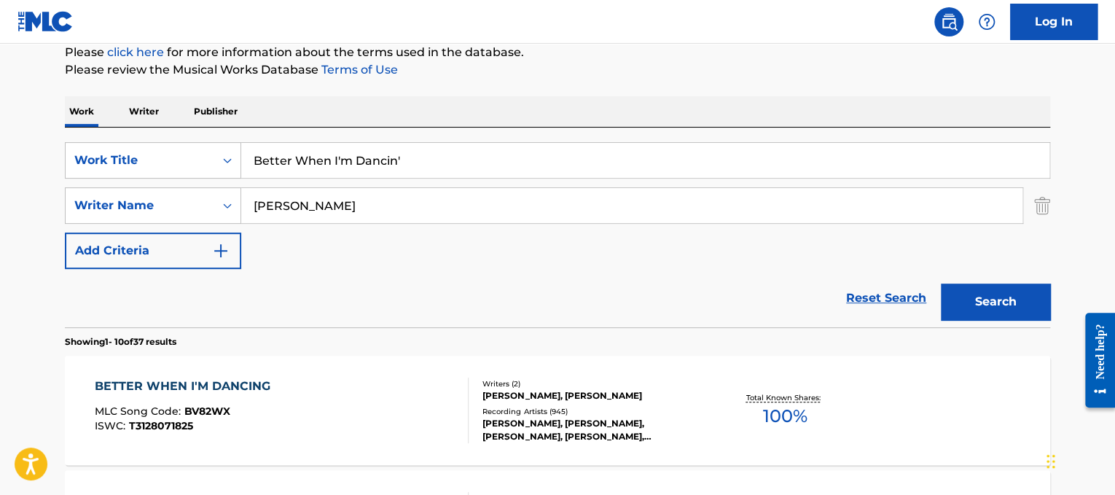
click at [1033, 258] on div "SearchWithCriteria3a1c23dc-8086-44c8-b5c0-f0a828669884 Work Title Better When I…" at bounding box center [557, 205] width 985 height 127
click at [635, 378] on div "Writers ( 2 )" at bounding box center [592, 383] width 220 height 11
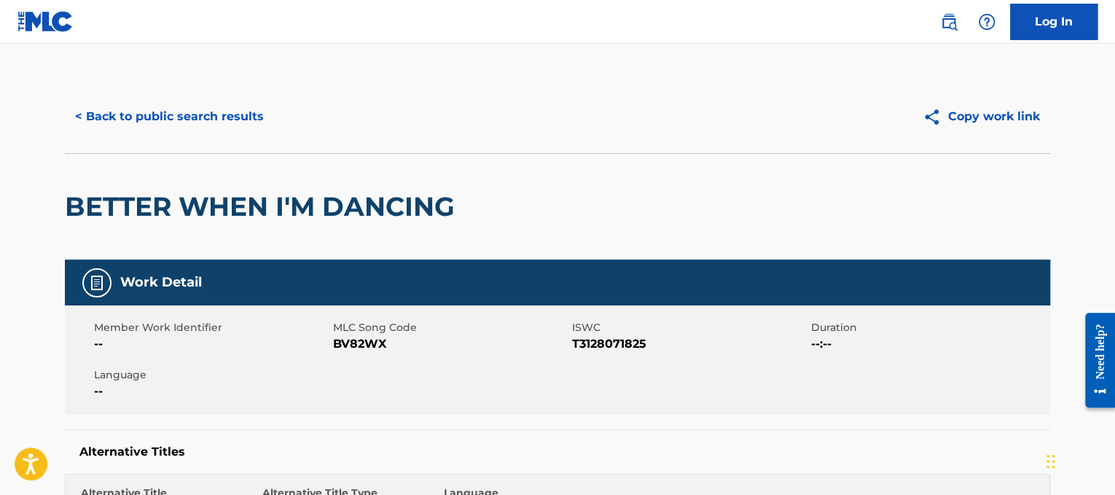
click at [222, 101] on button "< Back to public search results" at bounding box center [169, 116] width 209 height 36
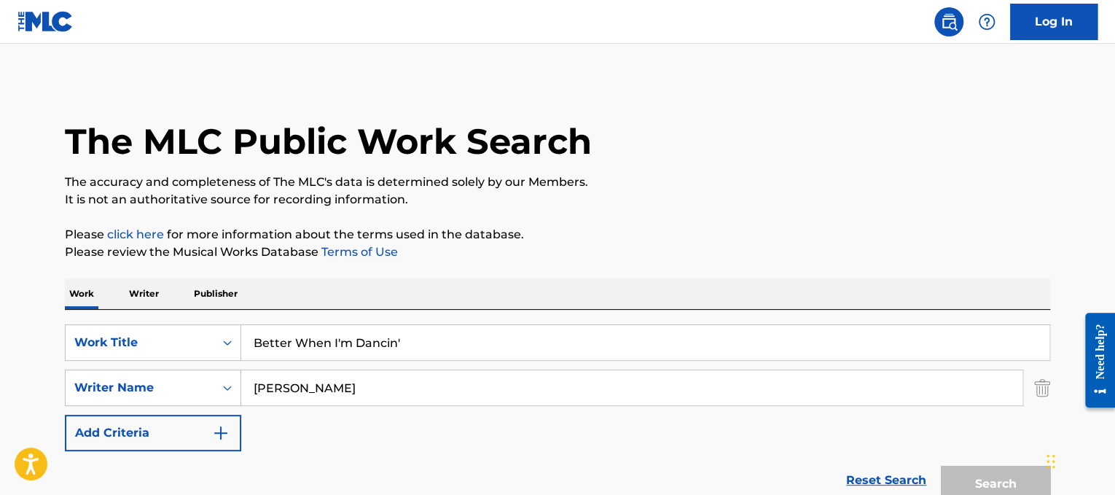
scroll to position [182, 0]
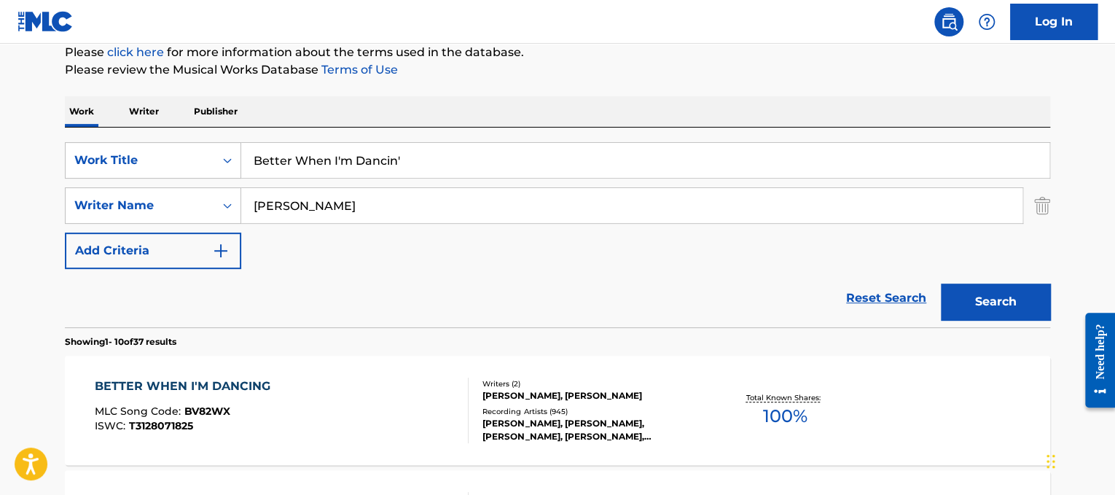
drag, startPoint x: 447, startPoint y: 160, endPoint x: 0, endPoint y: 90, distance: 452.1
paste input "[PERSON_NAME] Blue Jeans"
drag, startPoint x: 334, startPoint y: 152, endPoint x: 0, endPoint y: 110, distance: 337.2
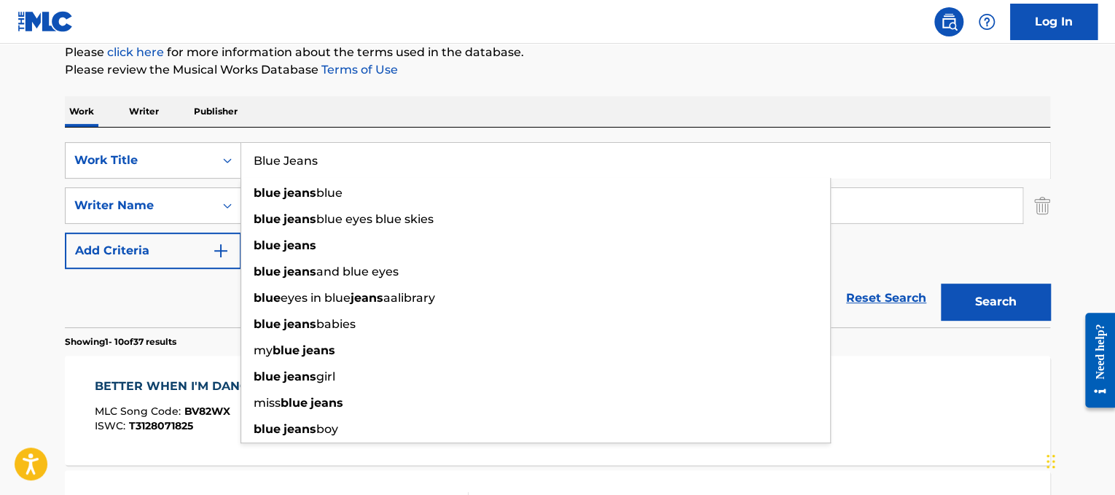
type input "Blue Jeans"
click at [290, 104] on div "Work Writer Publisher" at bounding box center [557, 111] width 985 height 31
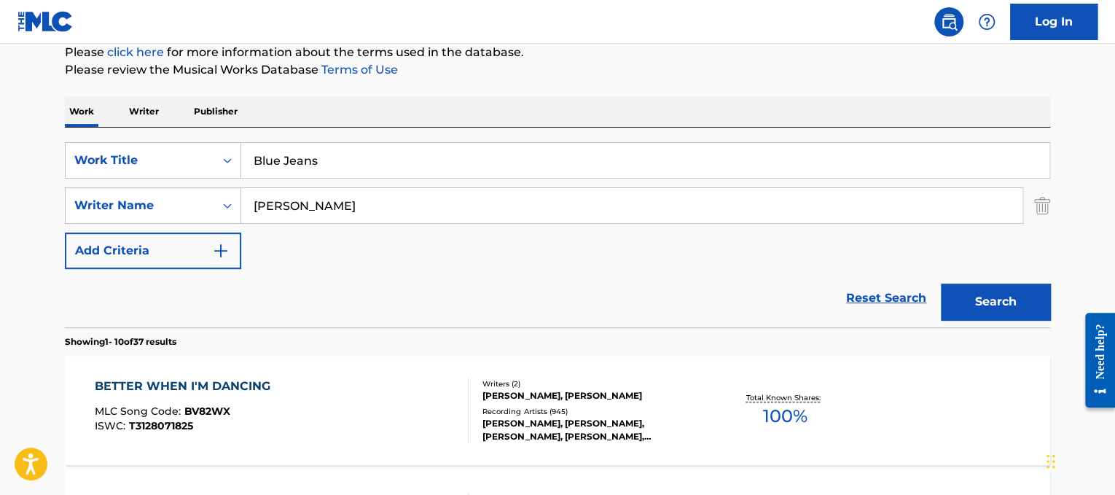
drag, startPoint x: 344, startPoint y: 205, endPoint x: 0, endPoint y: 111, distance: 356.4
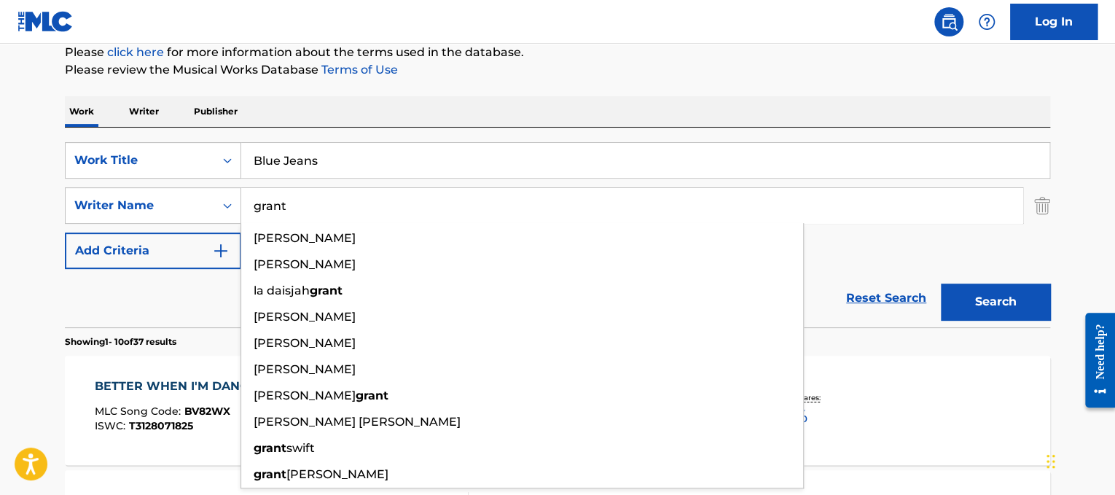
type input "grant"
click at [941, 283] on button "Search" at bounding box center [995, 301] width 109 height 36
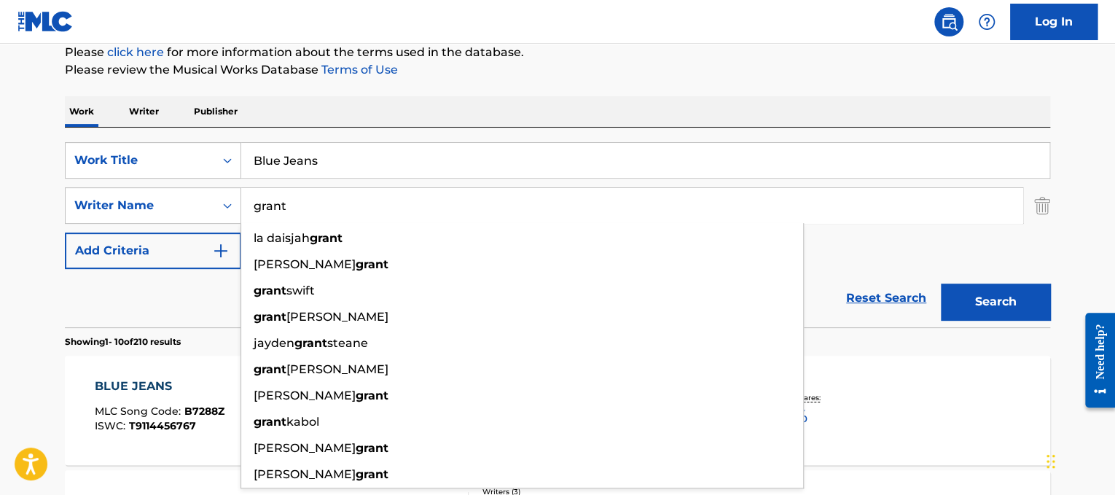
click at [879, 408] on div "BLUE JEANS MLC Song Code : B7288Z ISWC : T9114456767 Writers ( 3 ) [PERSON_NAME…" at bounding box center [557, 410] width 985 height 109
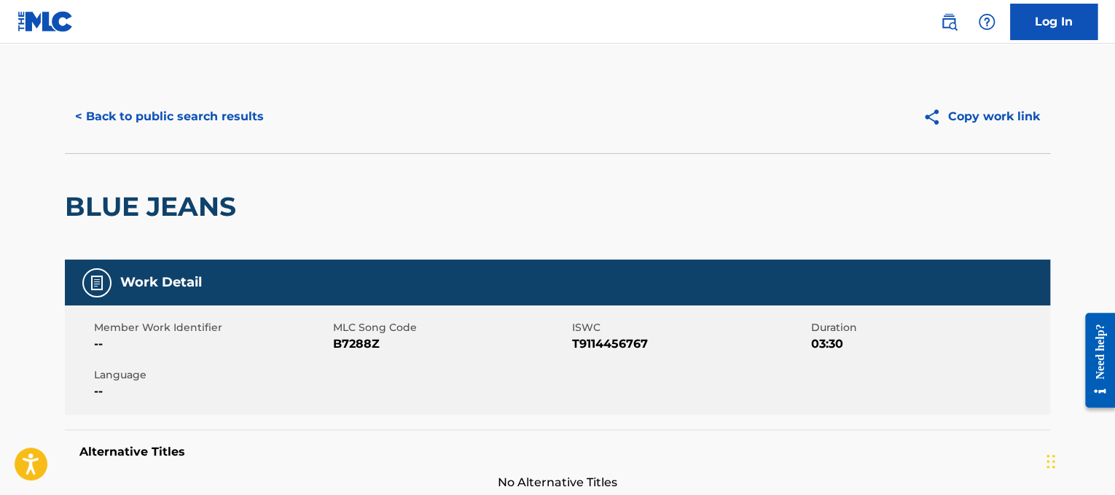
click at [216, 124] on button "< Back to public search results" at bounding box center [169, 116] width 209 height 36
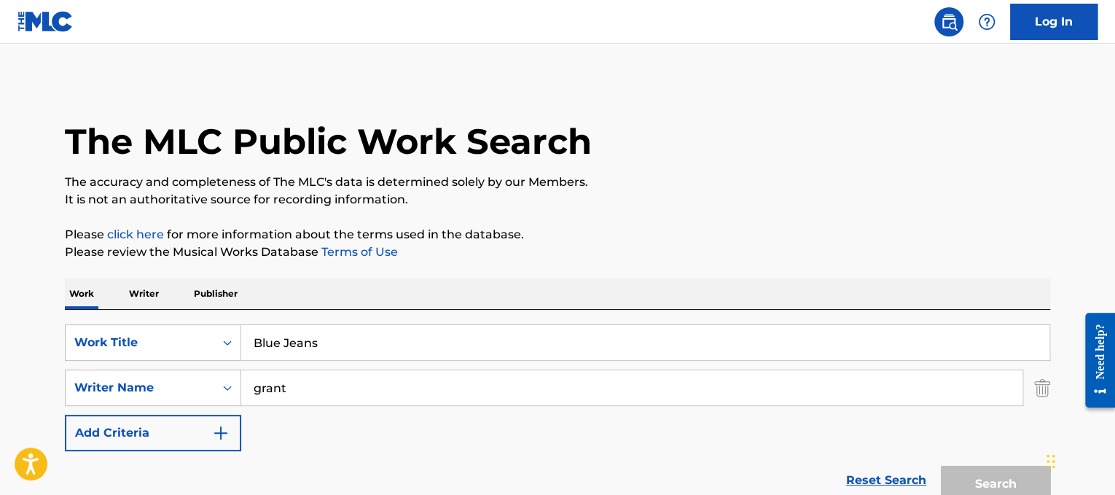
scroll to position [182, 0]
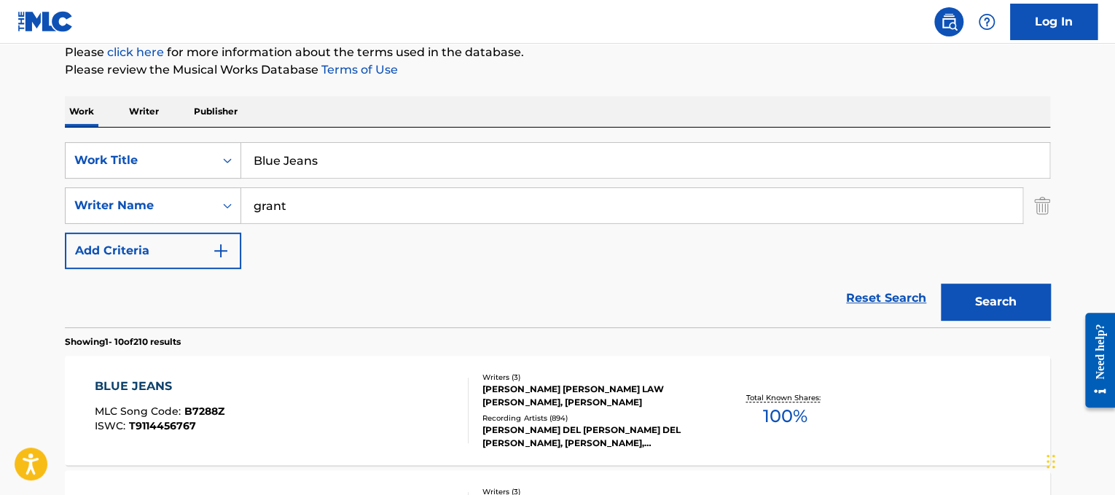
drag, startPoint x: 385, startPoint y: 171, endPoint x: 240, endPoint y: 145, distance: 146.7
click at [241, 145] on input "Blue Jeans" at bounding box center [645, 160] width 808 height 35
paste input "Loud Luxury"
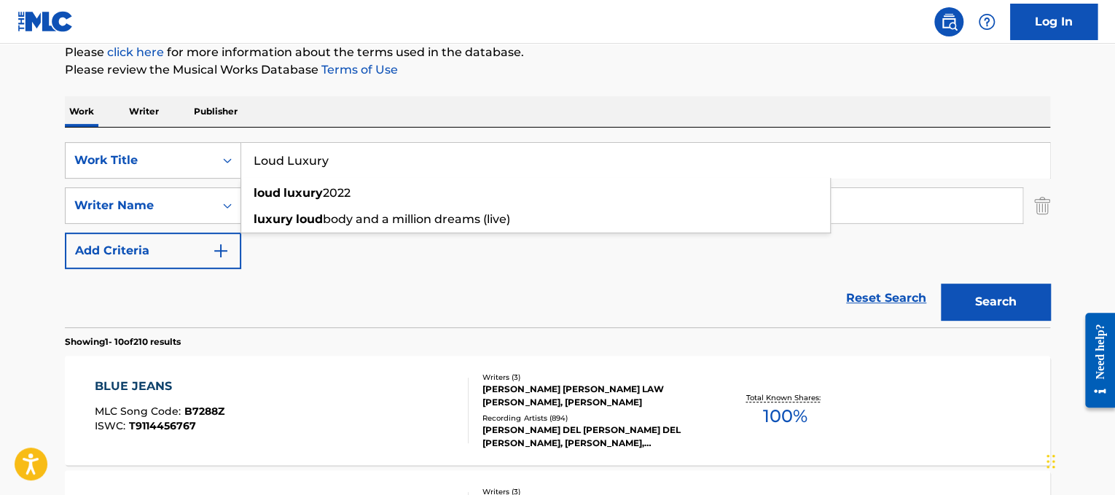
type input "Loud Luxury"
click at [461, 115] on div "Work Writer Publisher" at bounding box center [557, 111] width 985 height 31
drag, startPoint x: 433, startPoint y: 219, endPoint x: 71, endPoint y: 79, distance: 388.3
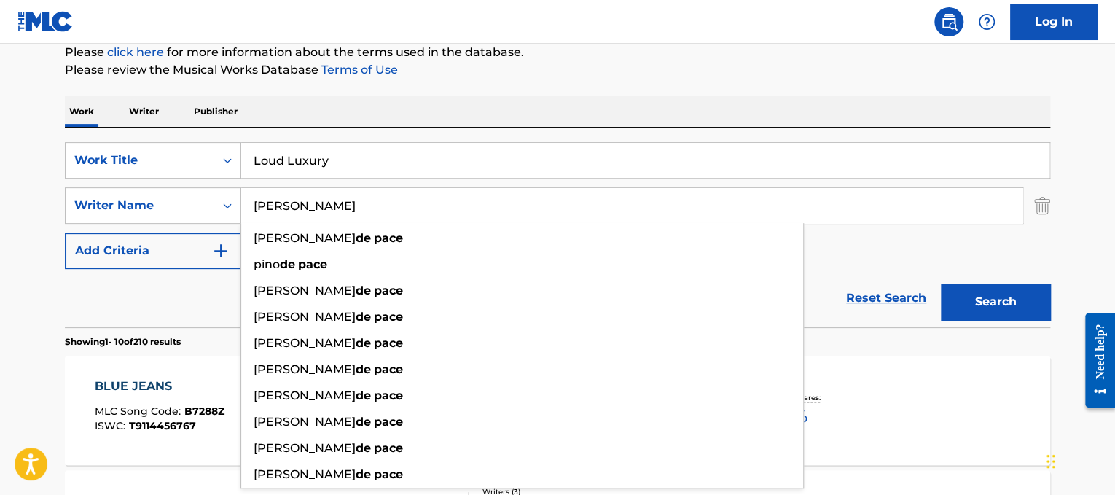
click at [1016, 296] on button "Search" at bounding box center [995, 301] width 109 height 36
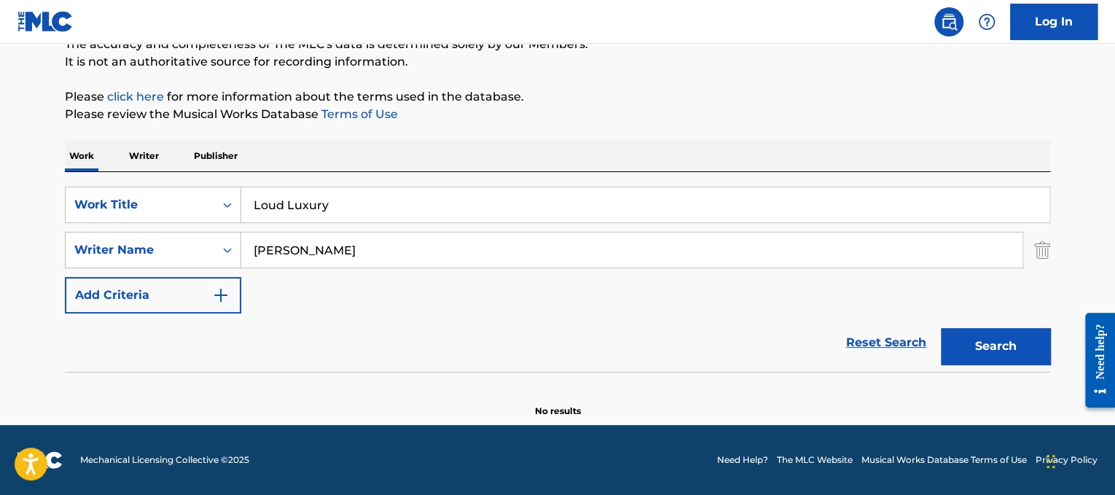
scroll to position [137, 0]
click at [272, 254] on input "[PERSON_NAME]" at bounding box center [631, 250] width 781 height 35
type input "[PERSON_NAME]"
drag, startPoint x: 418, startPoint y: 203, endPoint x: 0, endPoint y: 106, distance: 428.8
click at [0, 106] on main "The MLC Public Work Search The accuracy and completeness of The MLC's data is d…" at bounding box center [557, 166] width 1115 height 519
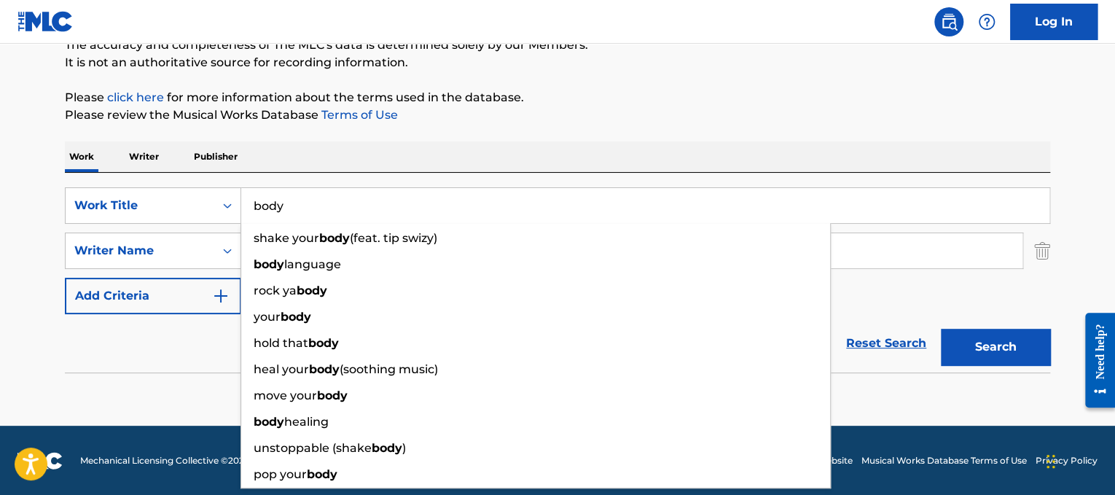
click at [1017, 350] on button "Search" at bounding box center [995, 347] width 109 height 36
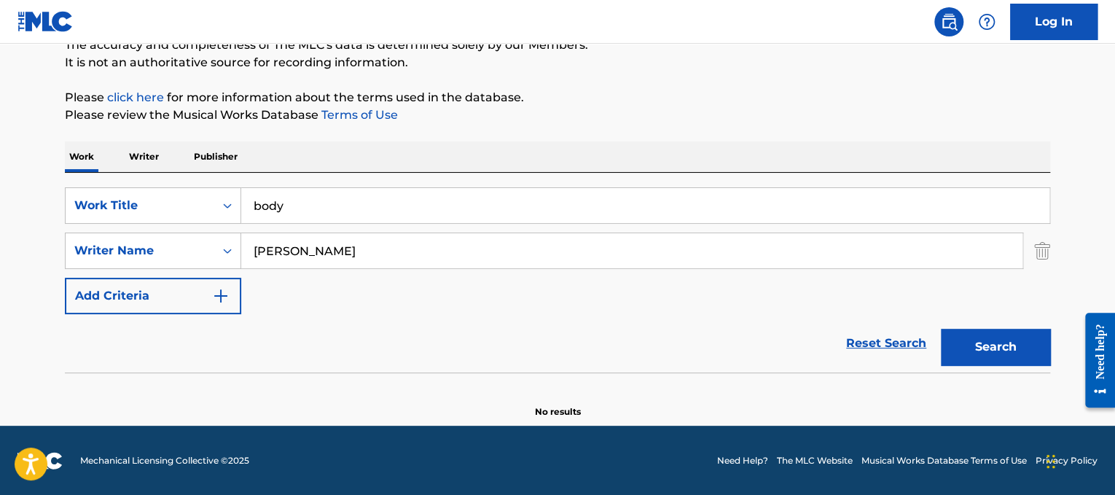
drag, startPoint x: 501, startPoint y: 190, endPoint x: 0, endPoint y: 120, distance: 505.6
click at [0, 120] on main "The MLC Public Work Search The accuracy and completeness of The MLC's data is d…" at bounding box center [557, 166] width 1115 height 519
paste input "Die Toten [PERSON_NAME] & [PERSON_NAME]"
drag, startPoint x: 350, startPoint y: 197, endPoint x: 0, endPoint y: -19, distance: 411.0
click at [0, 0] on html "Accessibility Screen-Reader Guide, Feedback, and Issue Reporting | New window L…" at bounding box center [557, 110] width 1115 height 495
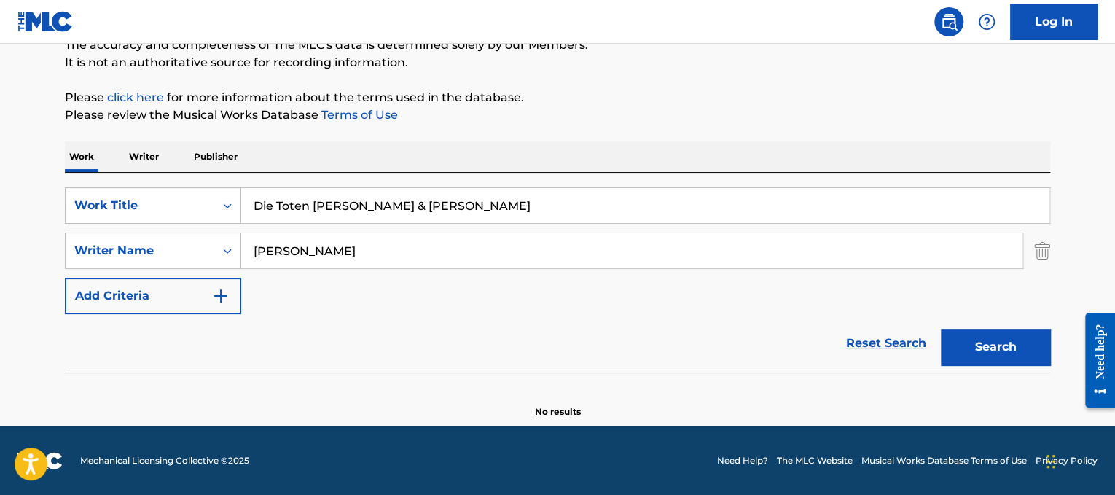
scroll to position [53, 0]
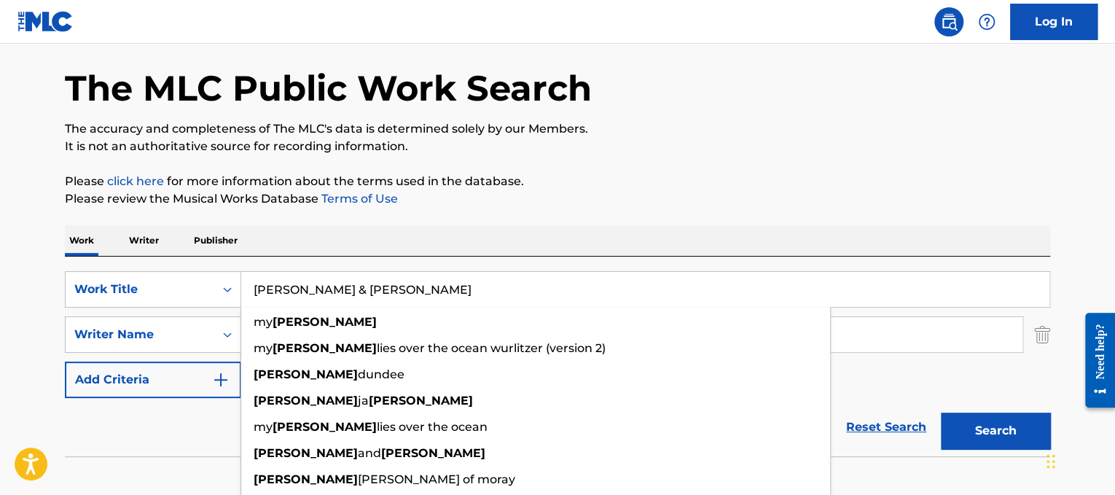
type input "[PERSON_NAME] & [PERSON_NAME]"
click at [716, 219] on div "The MLC Public Work Search The accuracy and completeness of The MLC's data is d…" at bounding box center [557, 264] width 1020 height 475
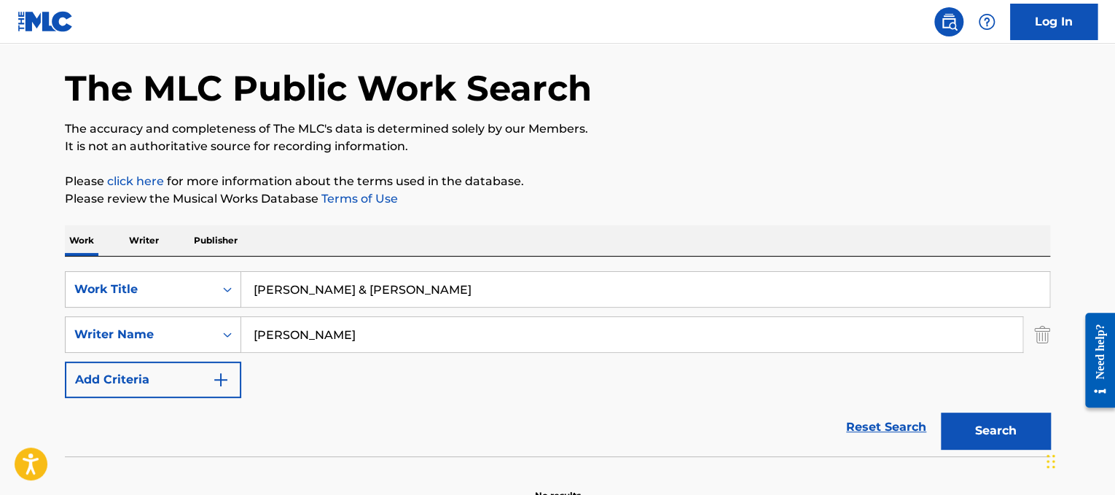
drag, startPoint x: 603, startPoint y: 336, endPoint x: 0, endPoint y: 151, distance: 631.2
click at [0, 151] on main "The MLC Public Work Search The accuracy and completeness of The MLC's data is d…" at bounding box center [557, 250] width 1115 height 519
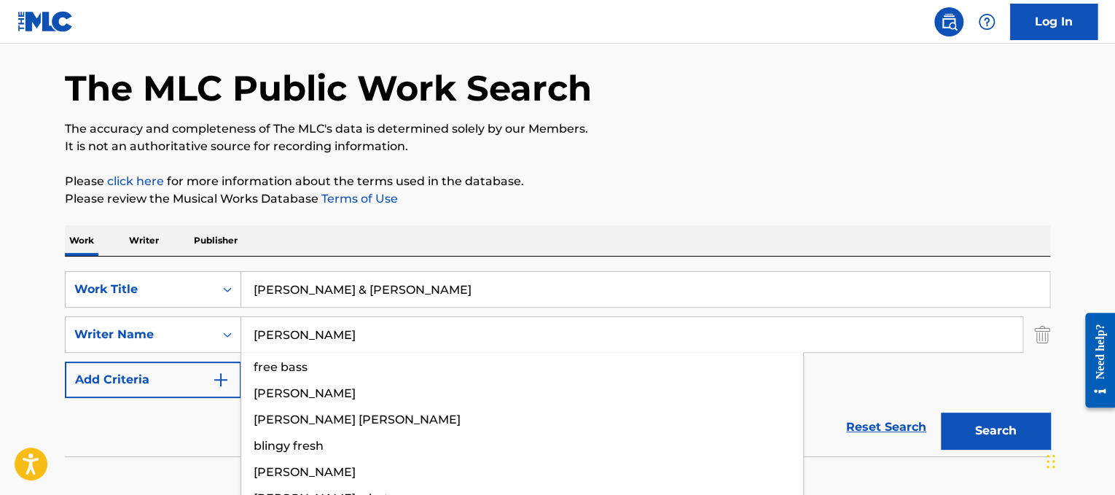
type input "[PERSON_NAME]"
click at [941, 412] on button "Search" at bounding box center [995, 430] width 109 height 36
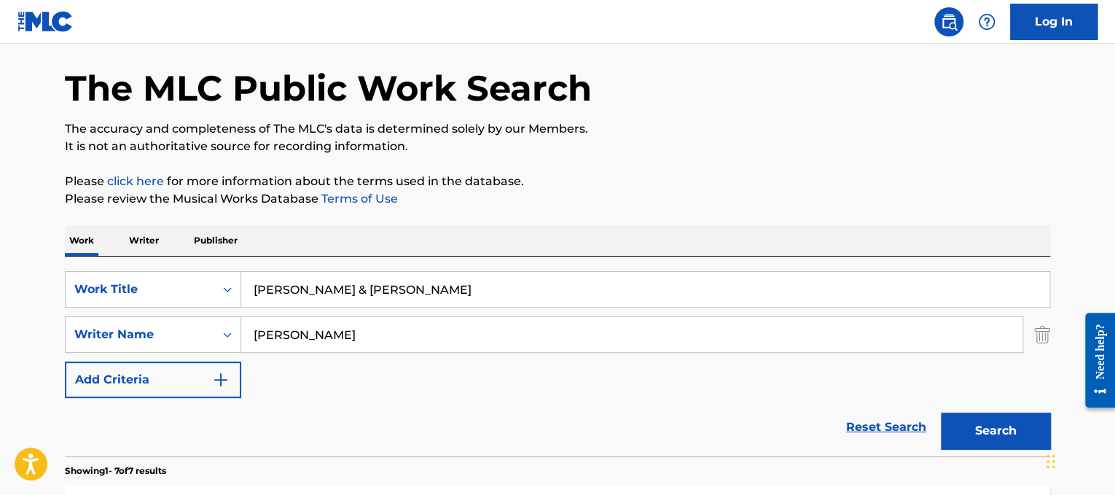
click at [988, 426] on button "Search" at bounding box center [995, 430] width 109 height 36
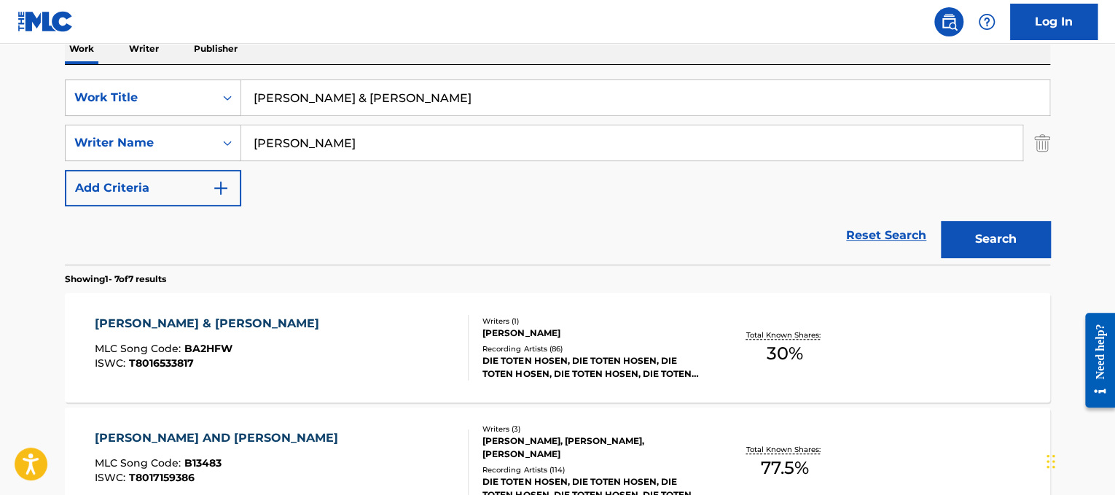
scroll to position [246, 0]
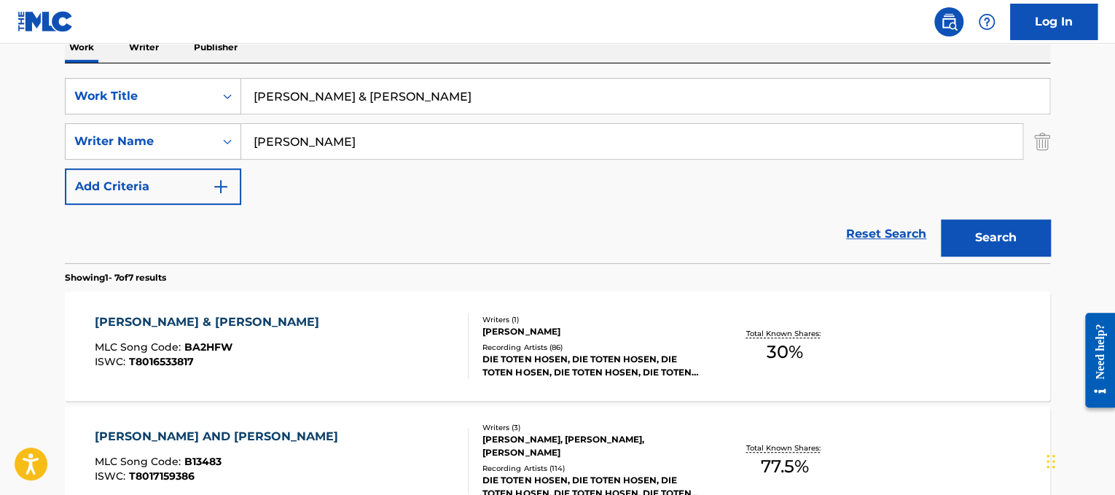
click at [397, 315] on div "[PERSON_NAME] & [PERSON_NAME] MLC Song Code : BA2HFW ISWC : T8016533817" at bounding box center [282, 346] width 375 height 66
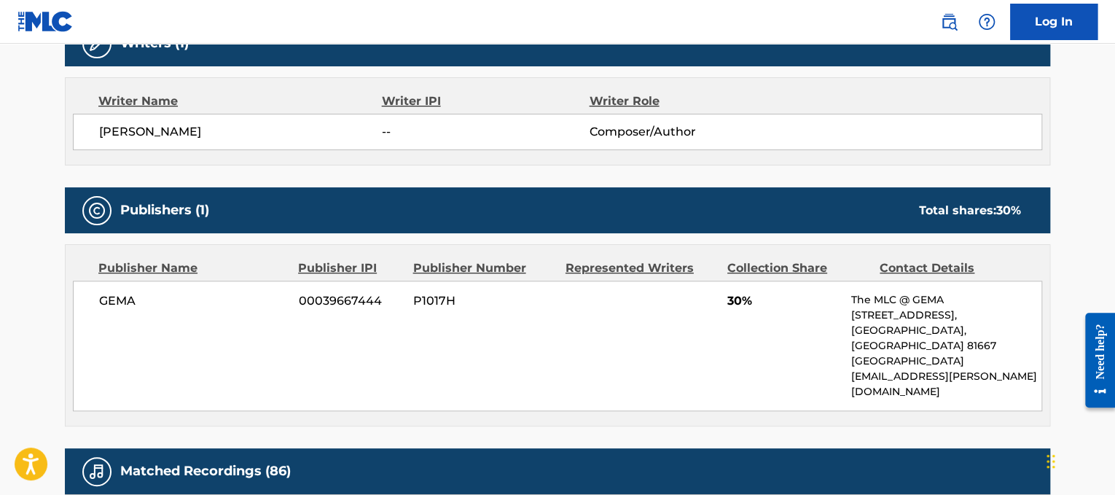
scroll to position [513, 0]
